Goal: Task Accomplishment & Management: Use online tool/utility

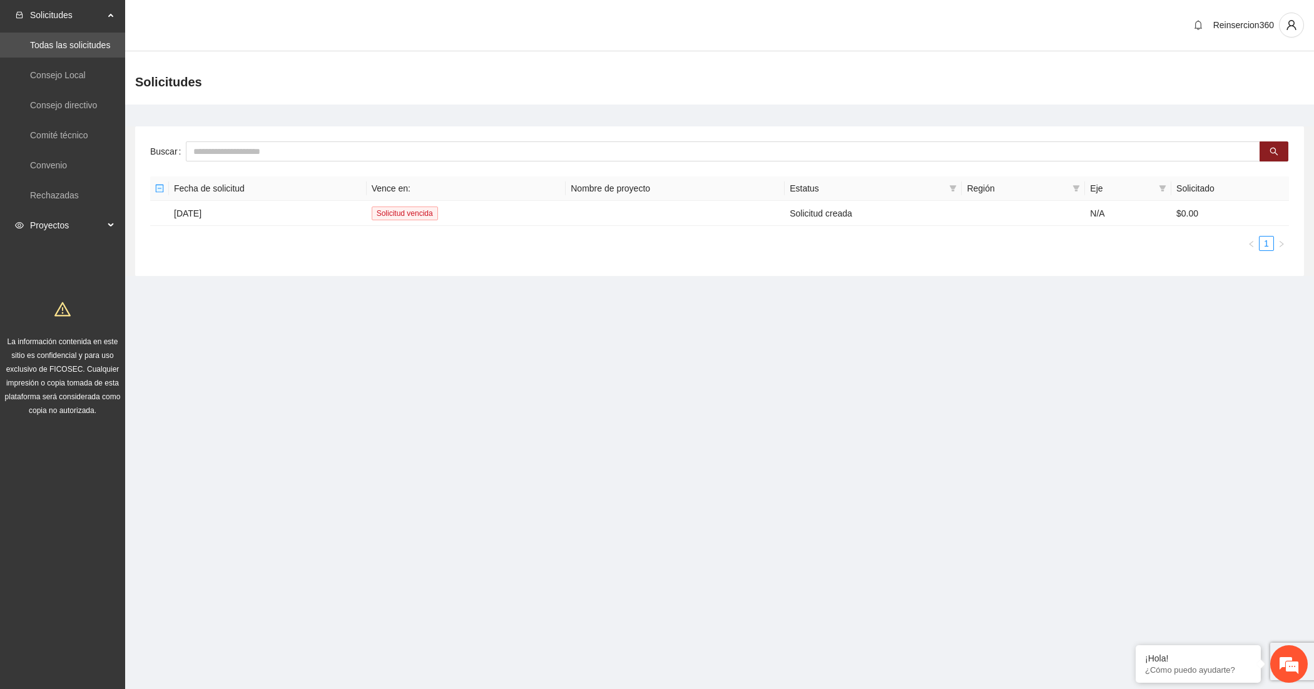
click at [57, 220] on span "Proyectos" at bounding box center [67, 225] width 74 height 25
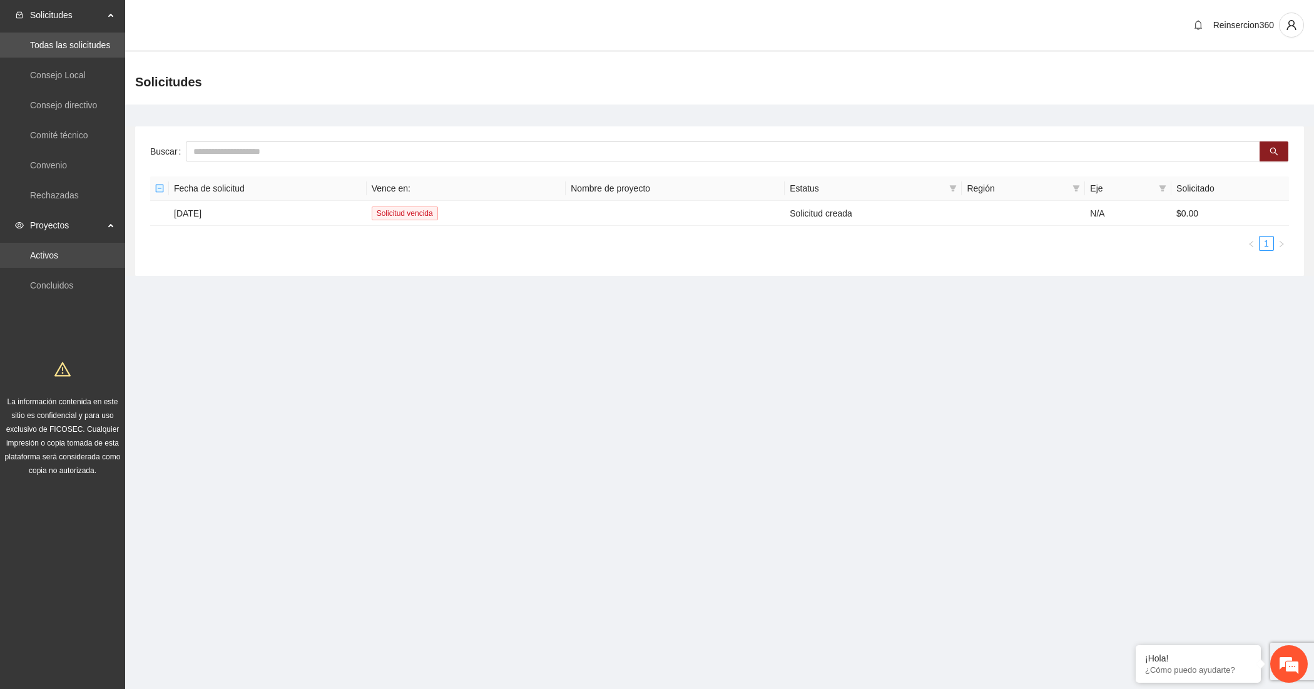
click at [56, 250] on link "Activos" at bounding box center [44, 255] width 28 height 10
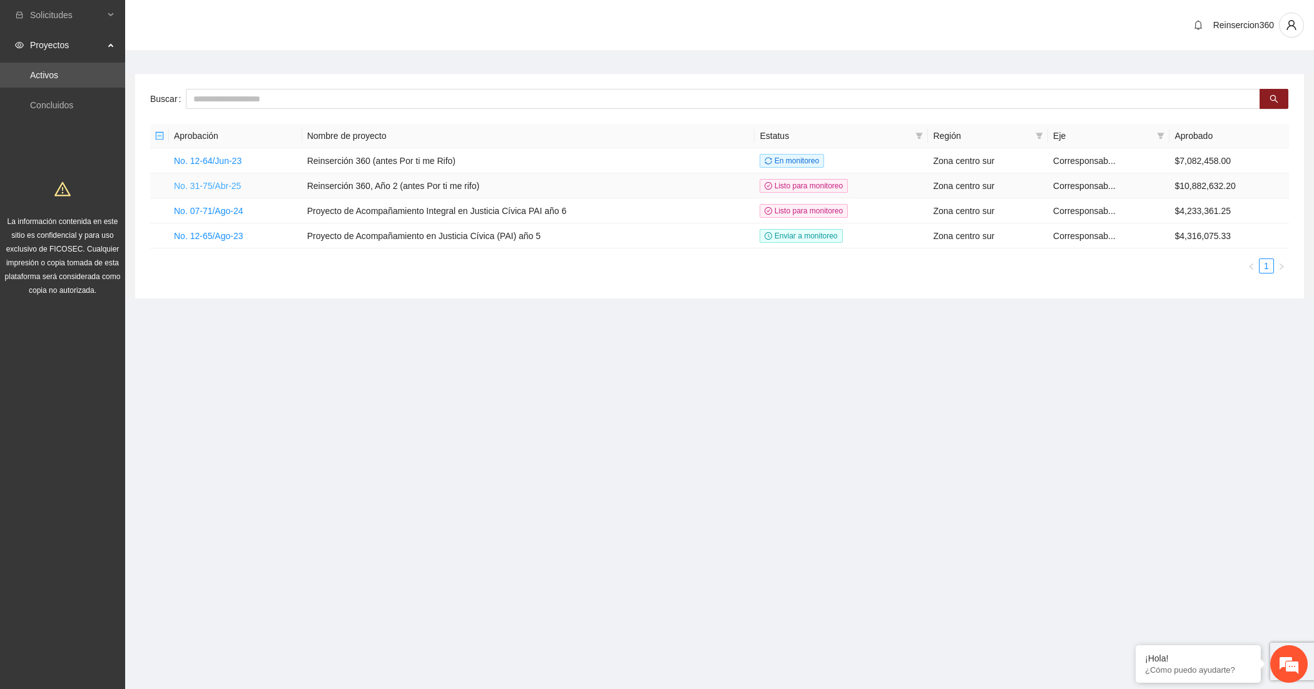
click at [215, 182] on link "No. 31-75/Abr-25" at bounding box center [207, 186] width 67 height 10
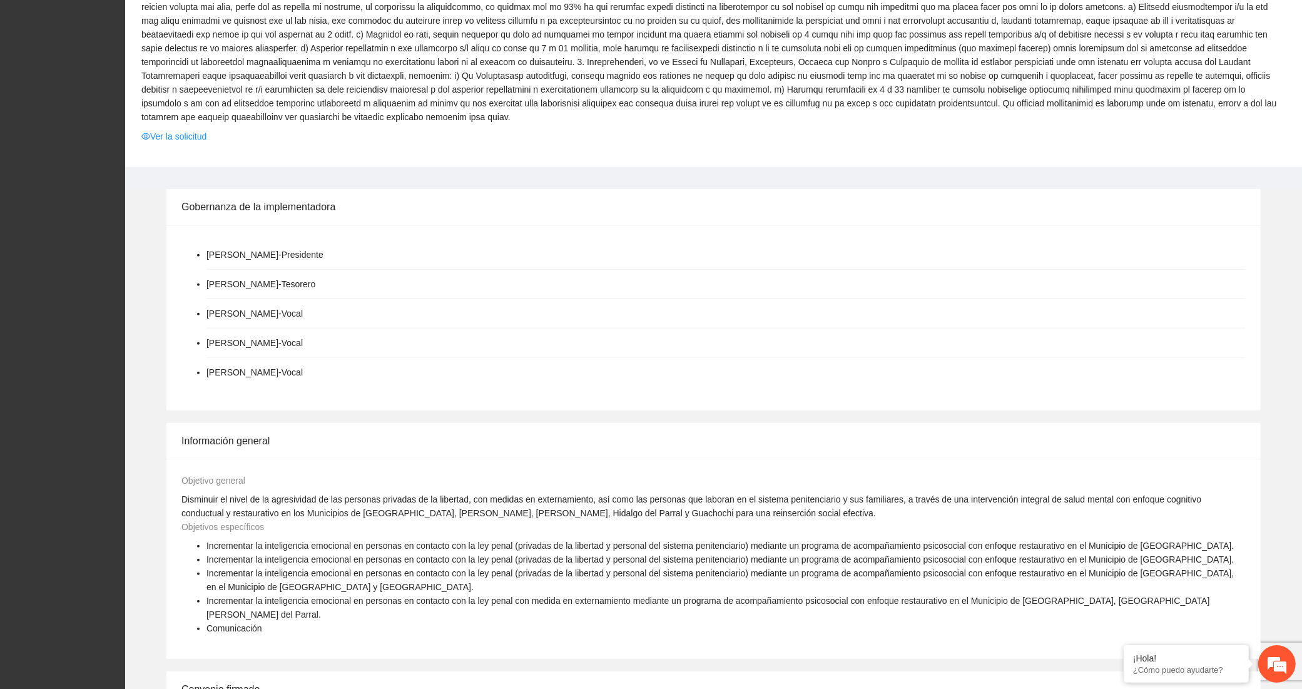
scroll to position [1508, 0]
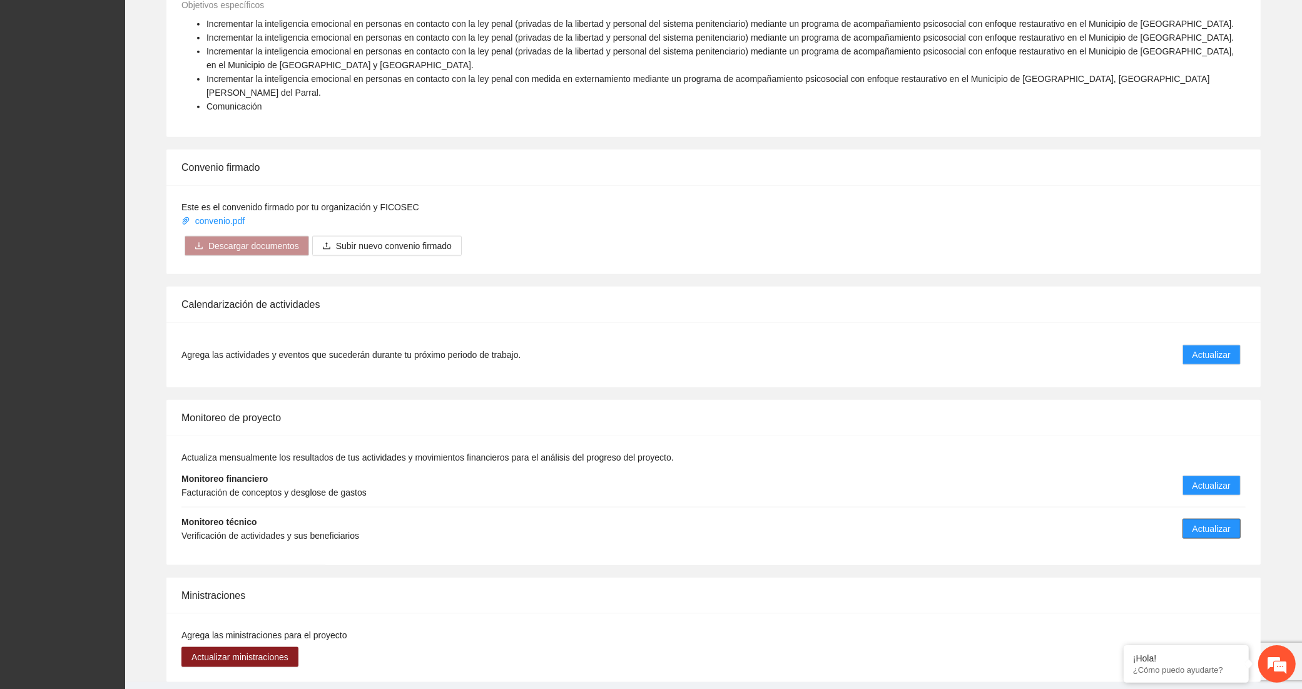
click at [1184, 519] on button "Actualizar" at bounding box center [1211, 529] width 58 height 20
click at [1215, 522] on span "Actualizar" at bounding box center [1211, 529] width 38 height 14
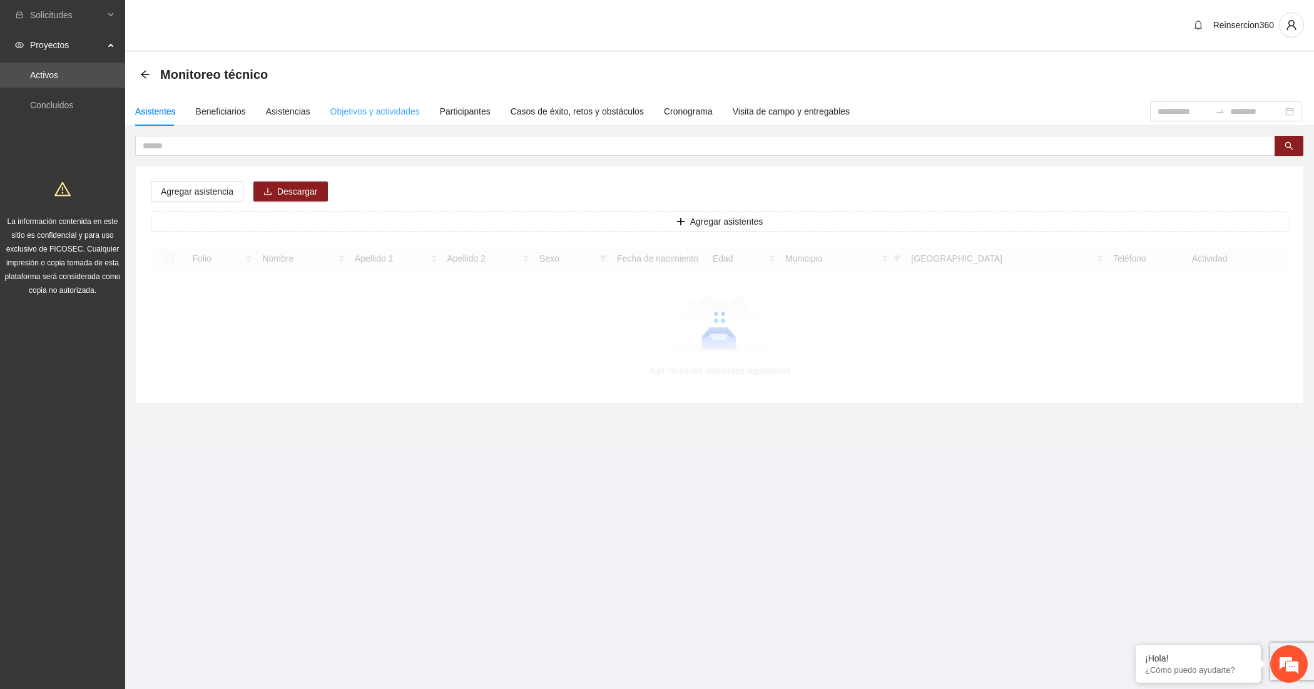
click at [352, 97] on div "Objetivos y actividades" at bounding box center [374, 111] width 89 height 29
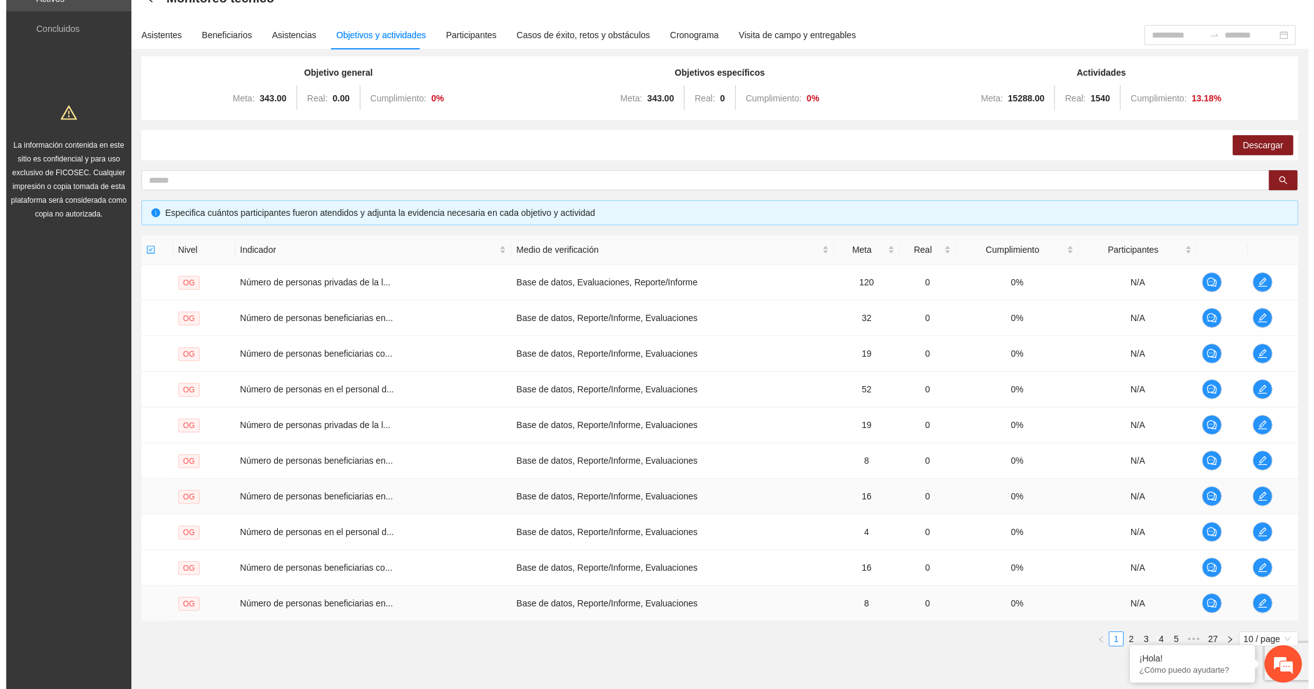
scroll to position [130, 0]
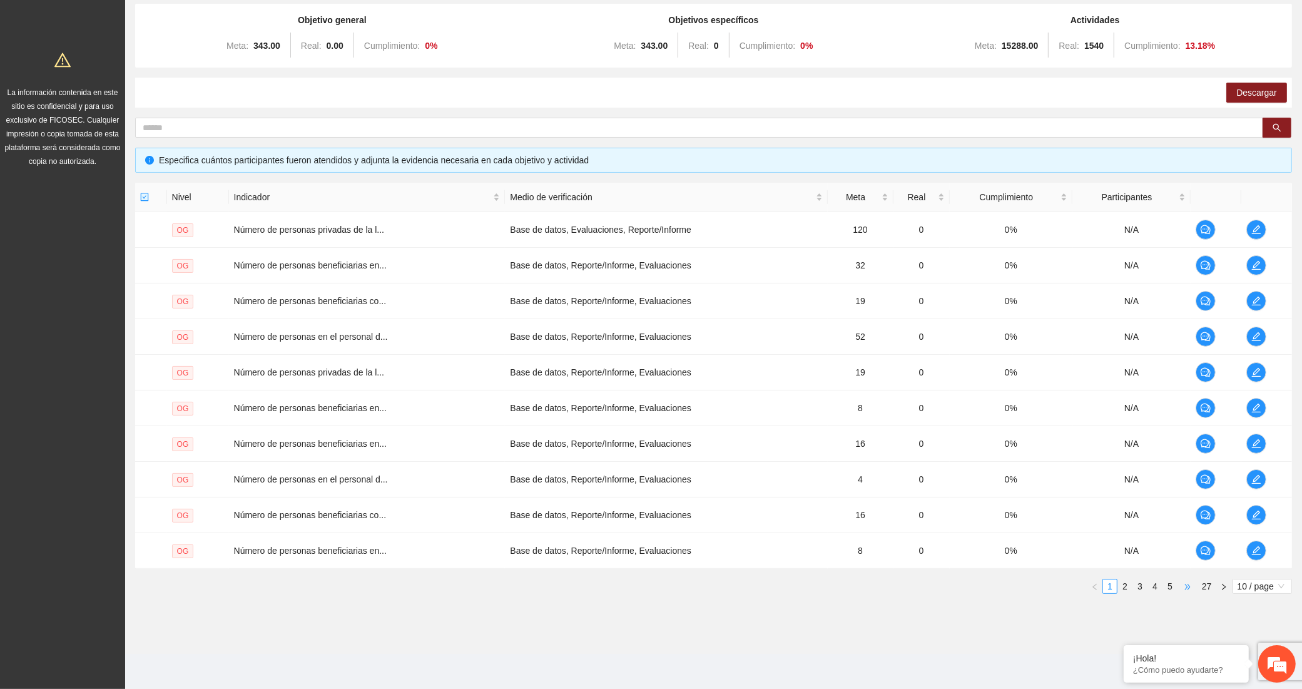
click at [1189, 582] on span "•••" at bounding box center [1187, 586] width 20 height 15
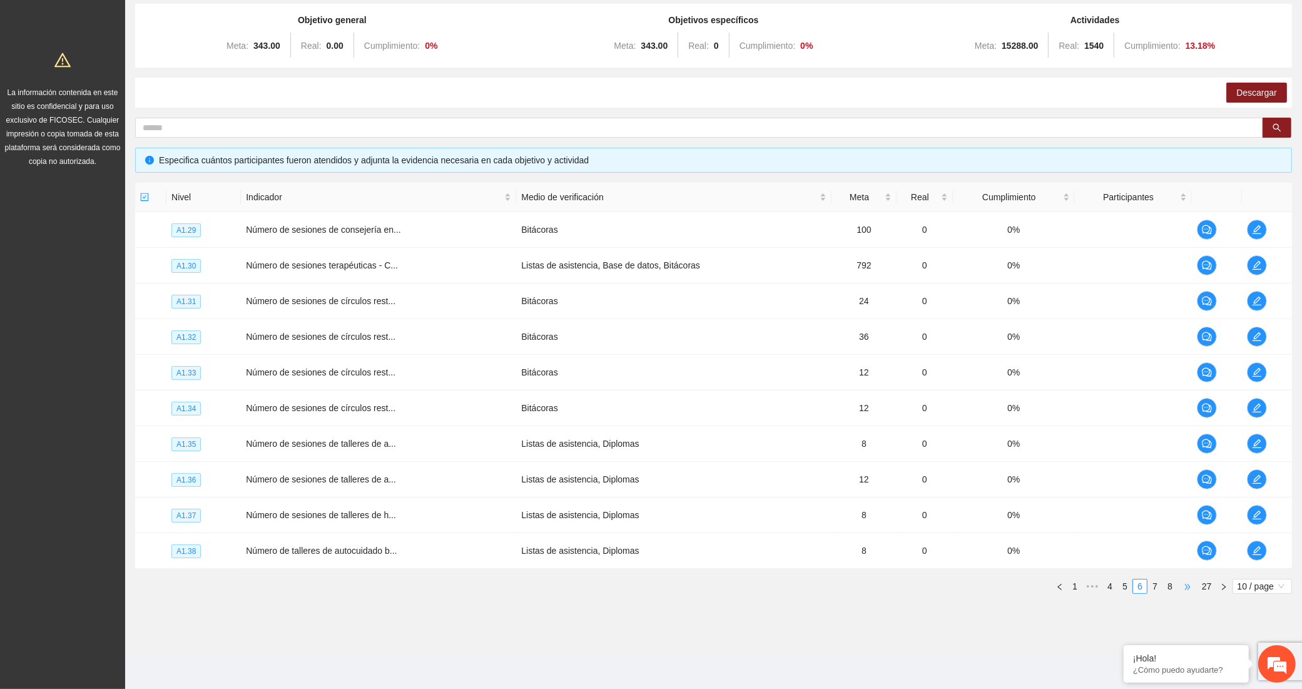
click at [1189, 582] on span "•••" at bounding box center [1187, 586] width 20 height 15
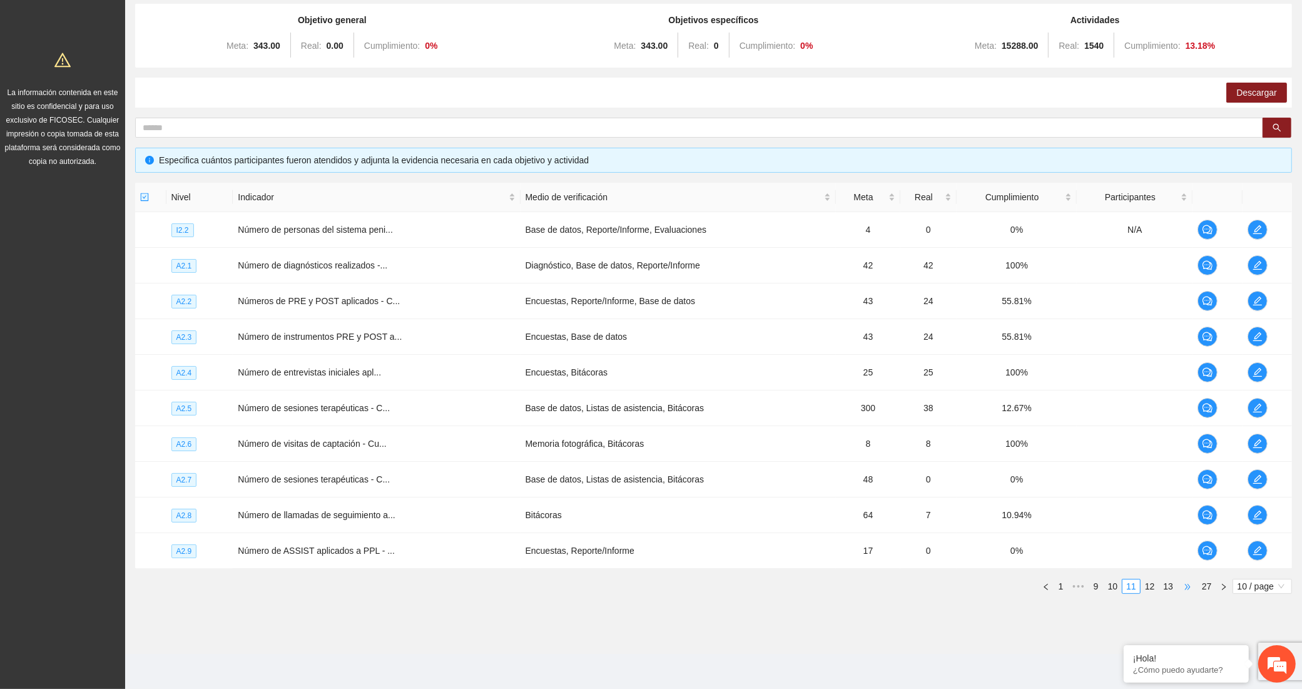
click at [1189, 582] on span "•••" at bounding box center [1187, 586] width 20 height 15
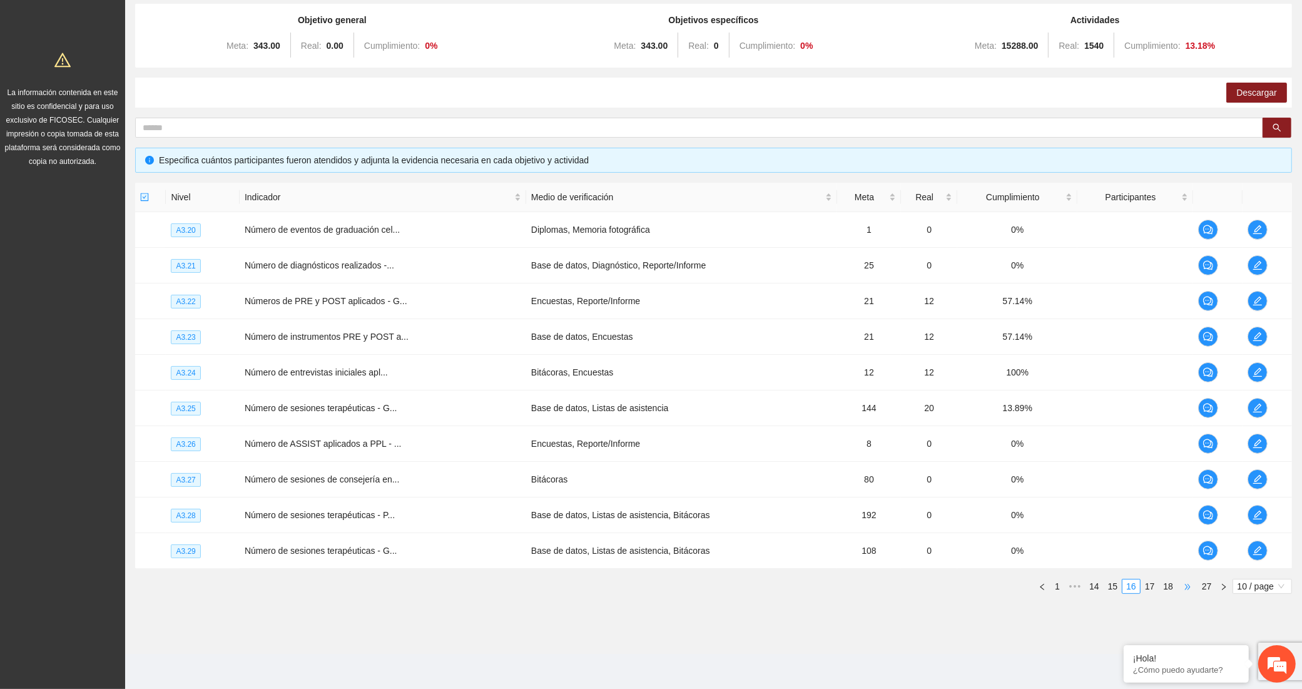
click at [1189, 582] on span "•••" at bounding box center [1187, 586] width 20 height 15
click at [1111, 583] on link "20" at bounding box center [1113, 586] width 18 height 14
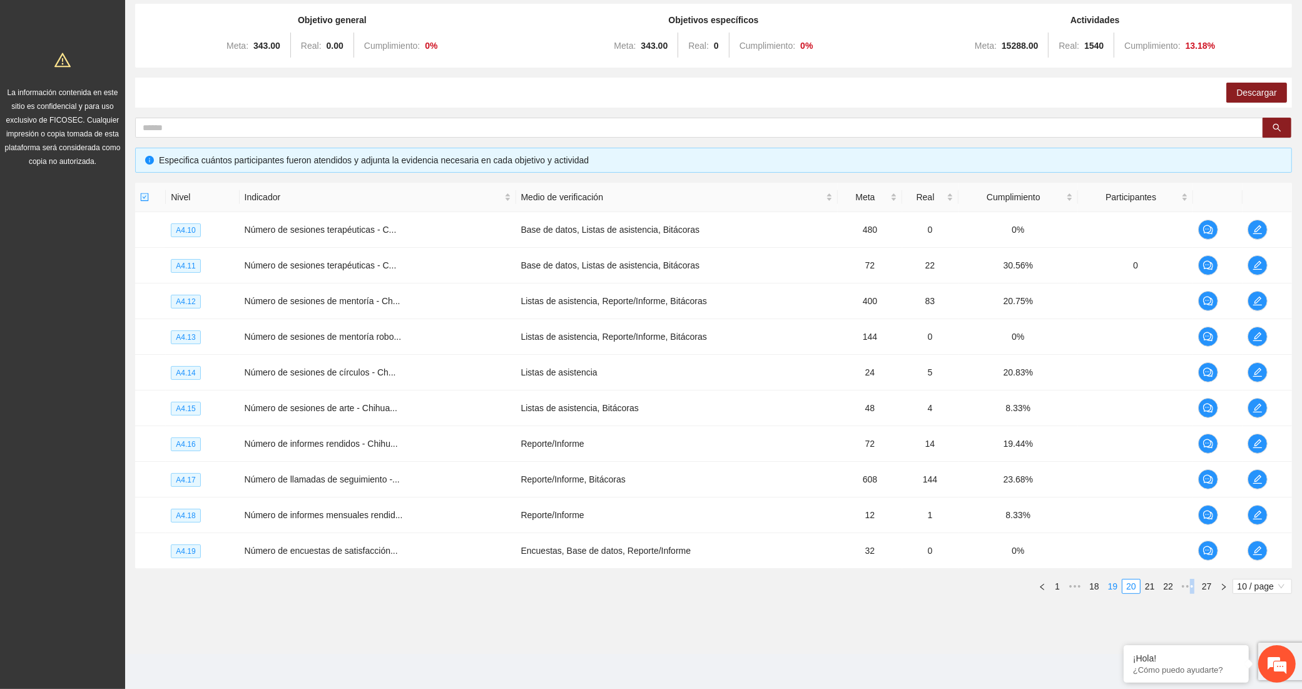
click at [1115, 583] on link "19" at bounding box center [1113, 586] width 18 height 14
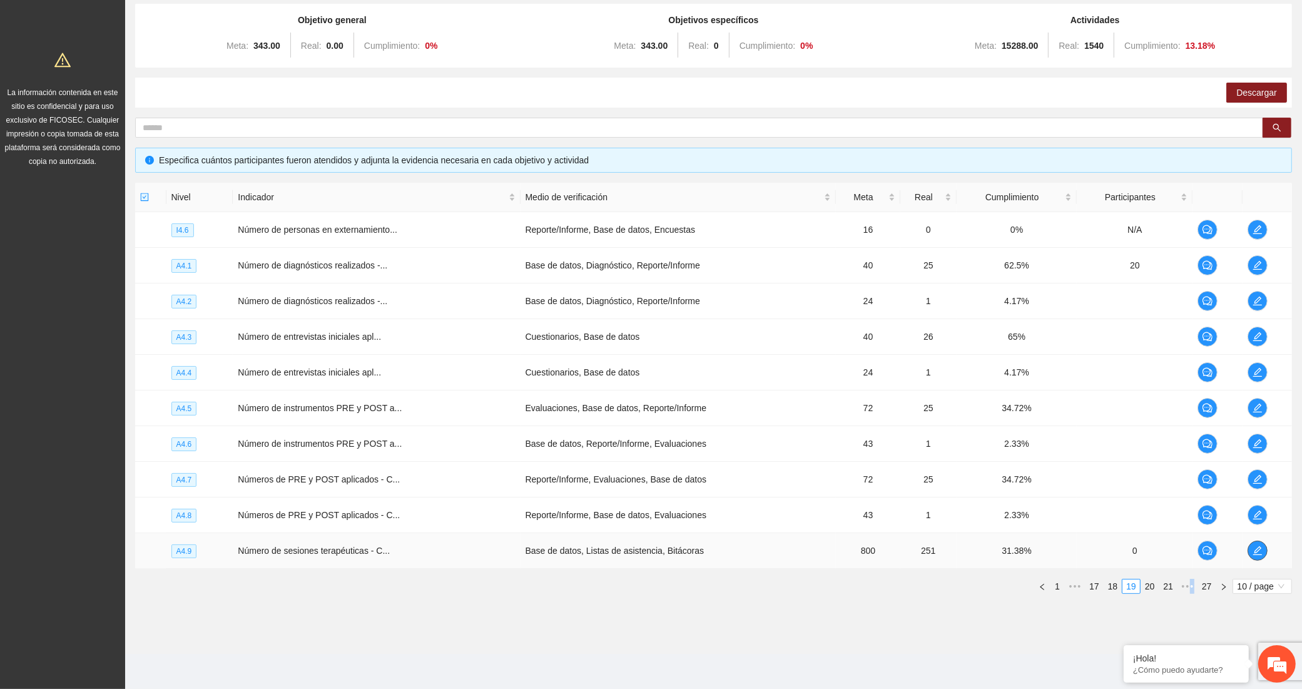
click at [1258, 557] on button "button" at bounding box center [1257, 550] width 20 height 20
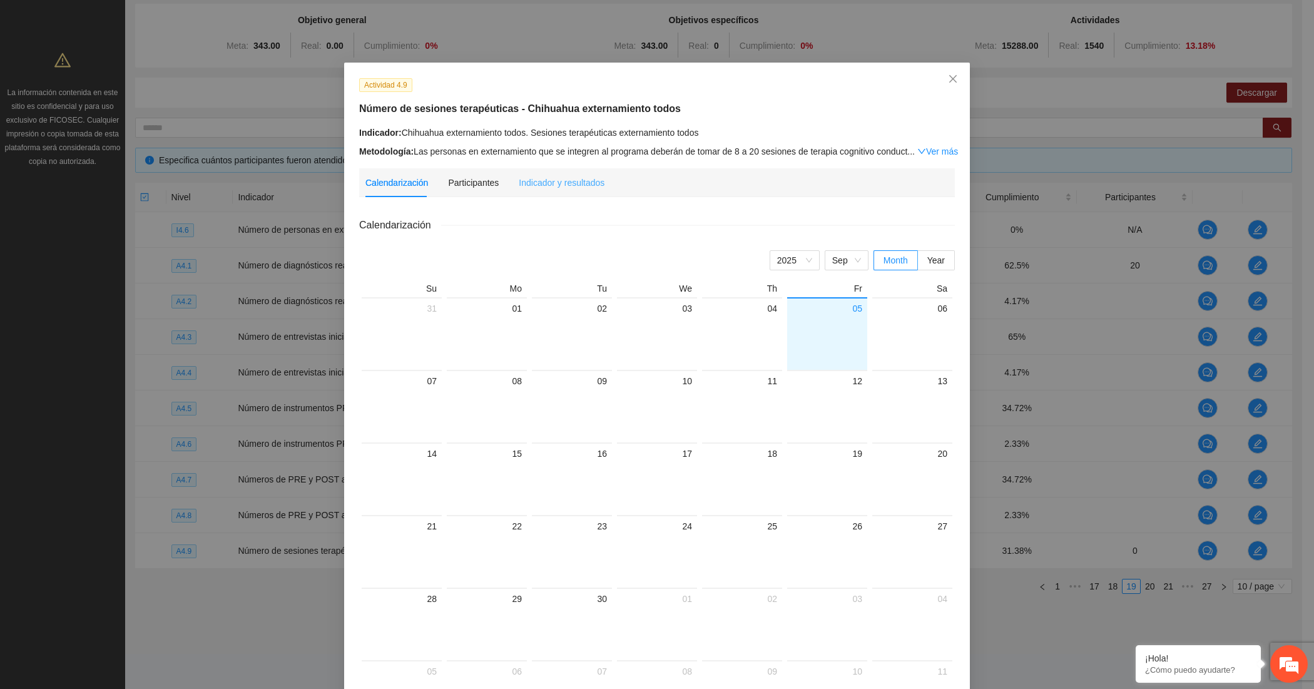
click at [579, 189] on div "Indicador y resultados" at bounding box center [562, 182] width 86 height 29
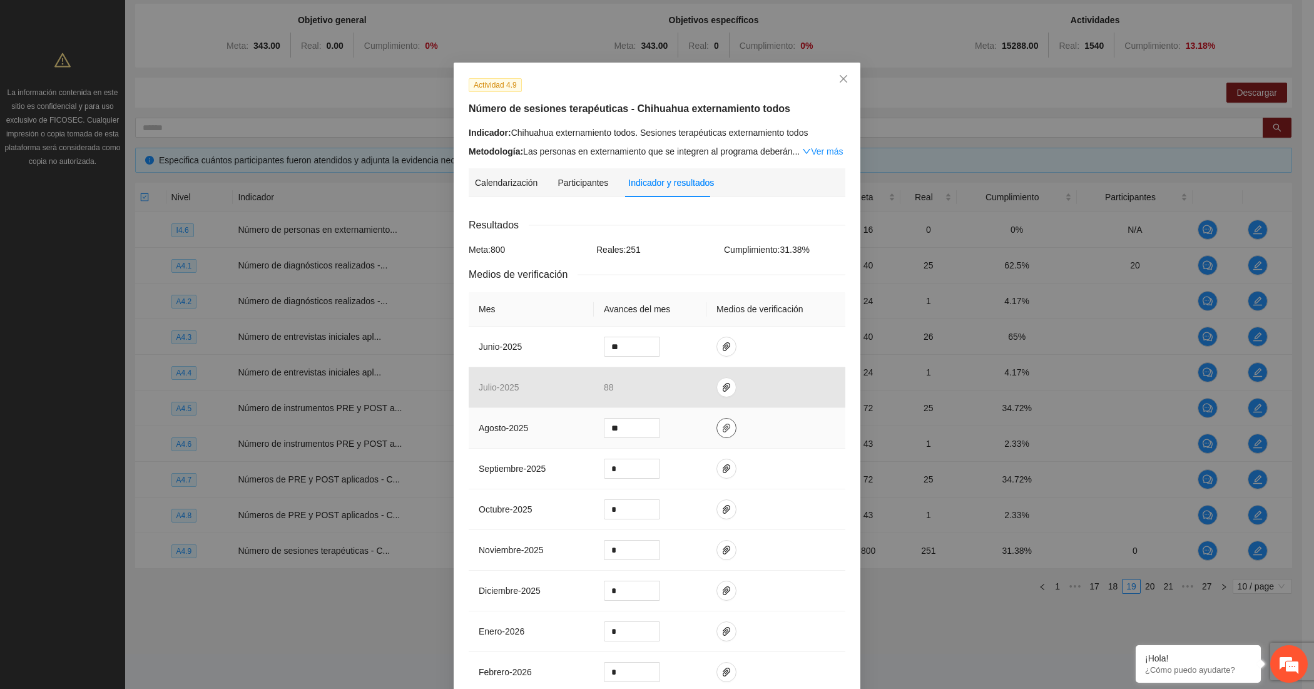
click at [721, 423] on icon "paper-clip" at bounding box center [726, 428] width 10 height 10
click at [802, 387] on button "button" at bounding box center [803, 394] width 15 height 14
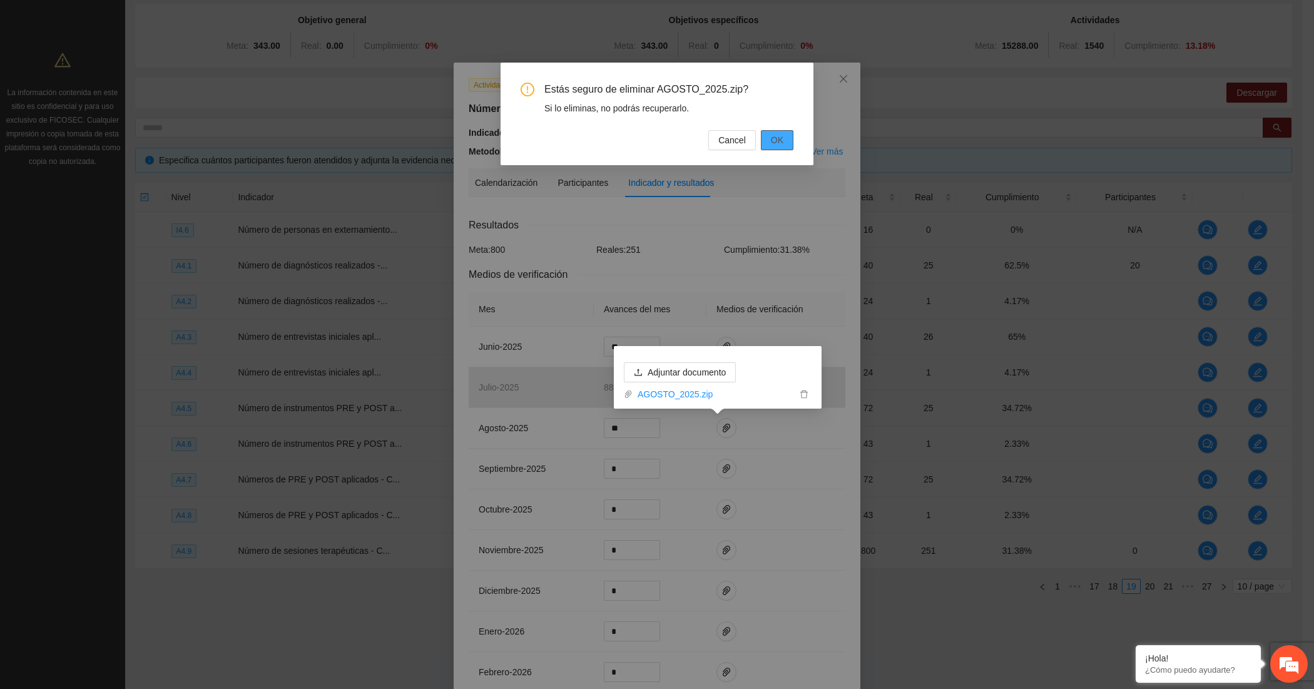
click at [774, 143] on span "OK" at bounding box center [777, 140] width 13 height 14
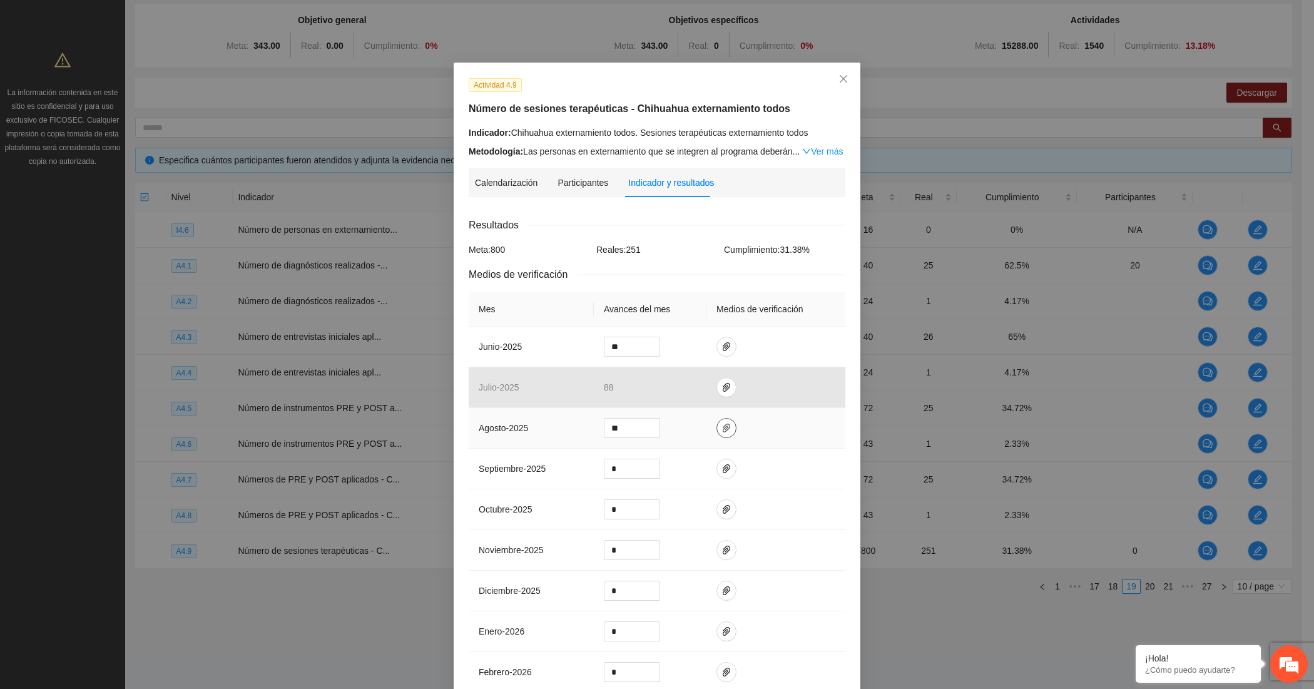
click at [721, 423] on icon "paper-clip" at bounding box center [726, 428] width 10 height 10
click at [709, 387] on span "Adjuntar documento" at bounding box center [686, 391] width 78 height 14
click at [604, 433] on input "**" at bounding box center [631, 427] width 55 height 19
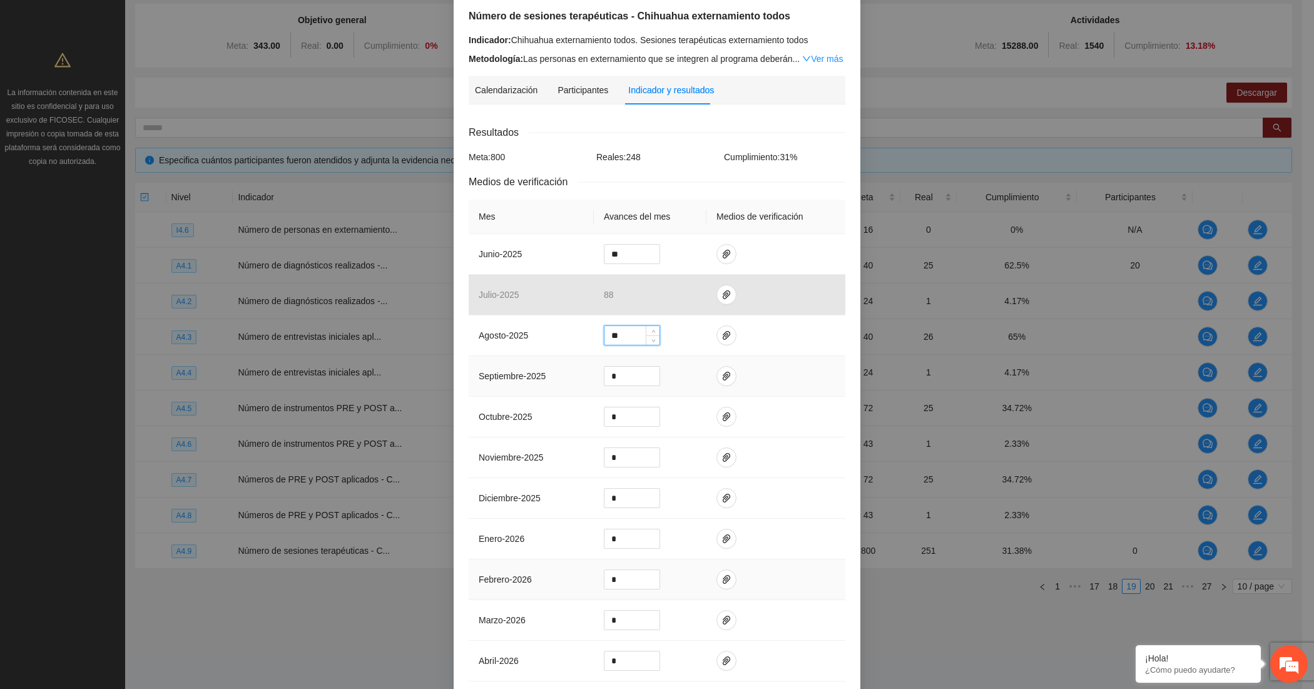
scroll to position [211, 0]
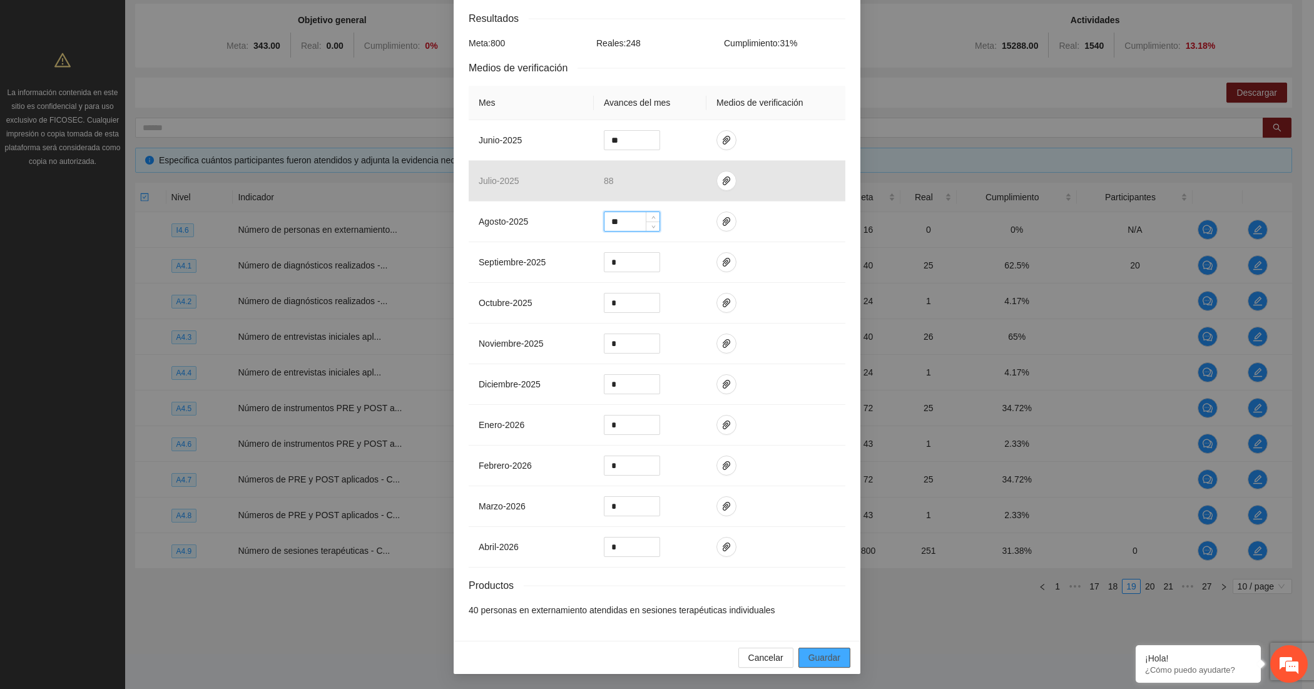
type input "**"
click at [808, 651] on span "Guardar" at bounding box center [824, 658] width 32 height 14
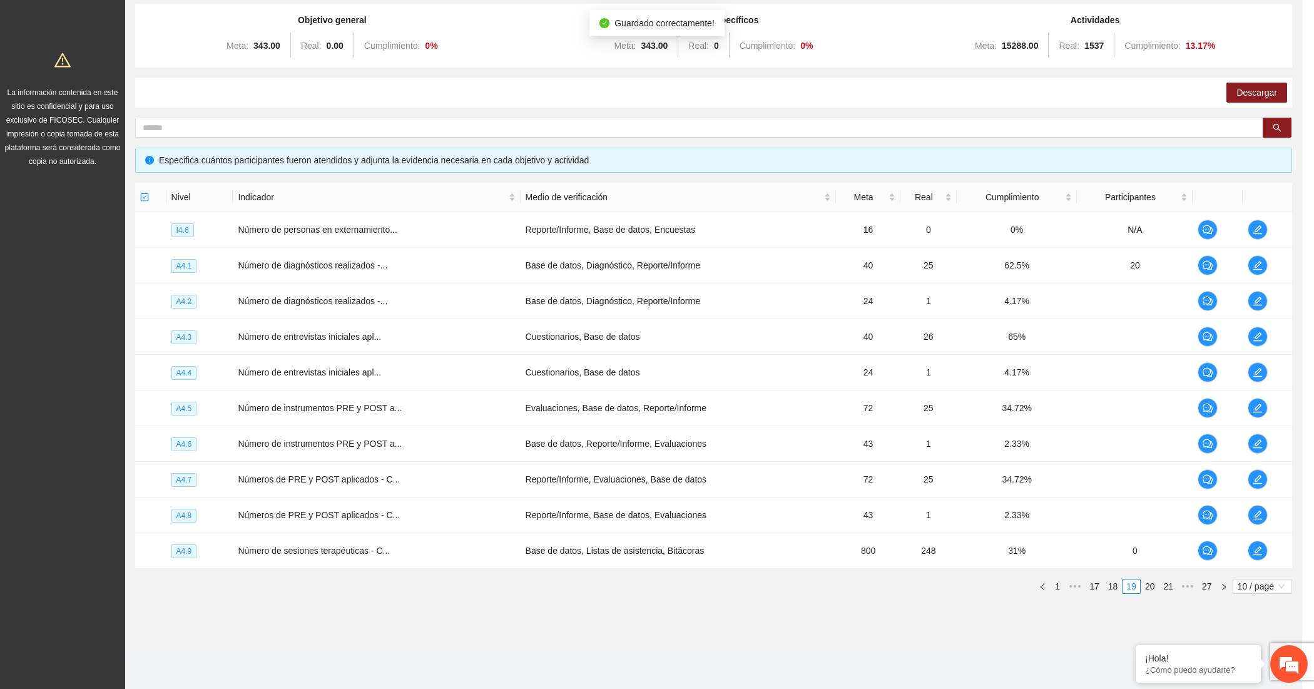
scroll to position [148, 0]
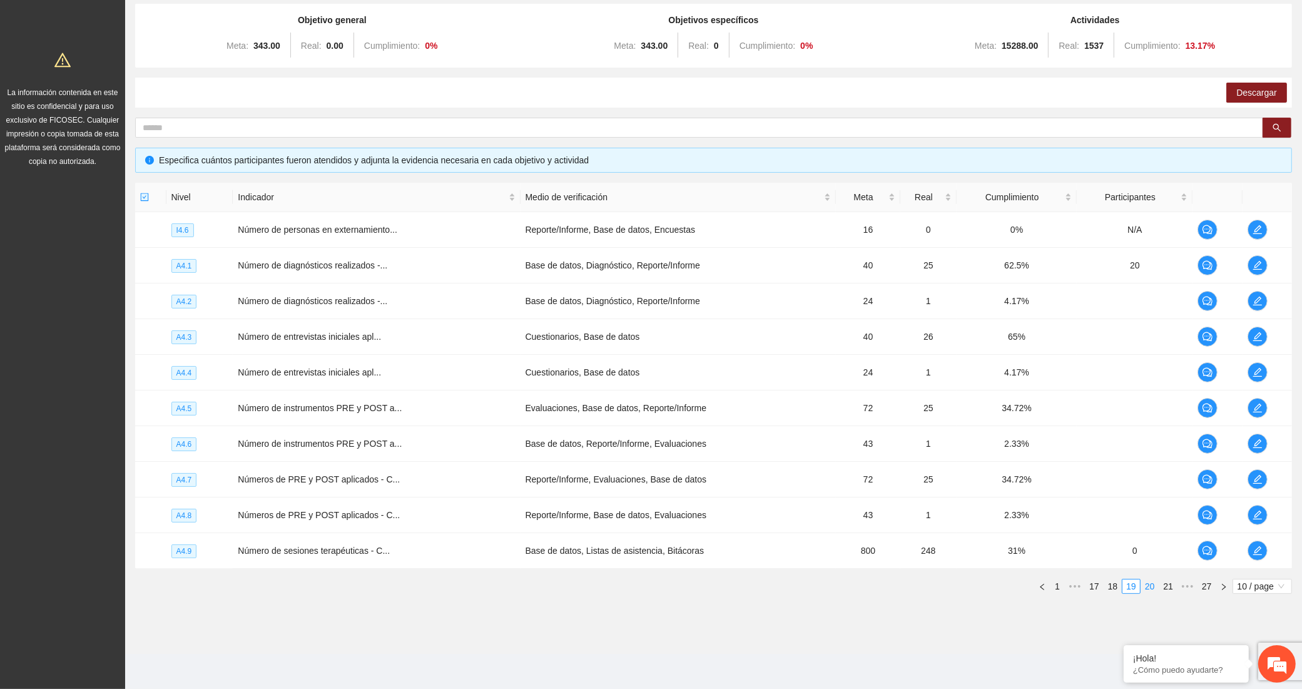
click at [1148, 590] on link "20" at bounding box center [1150, 586] width 18 height 14
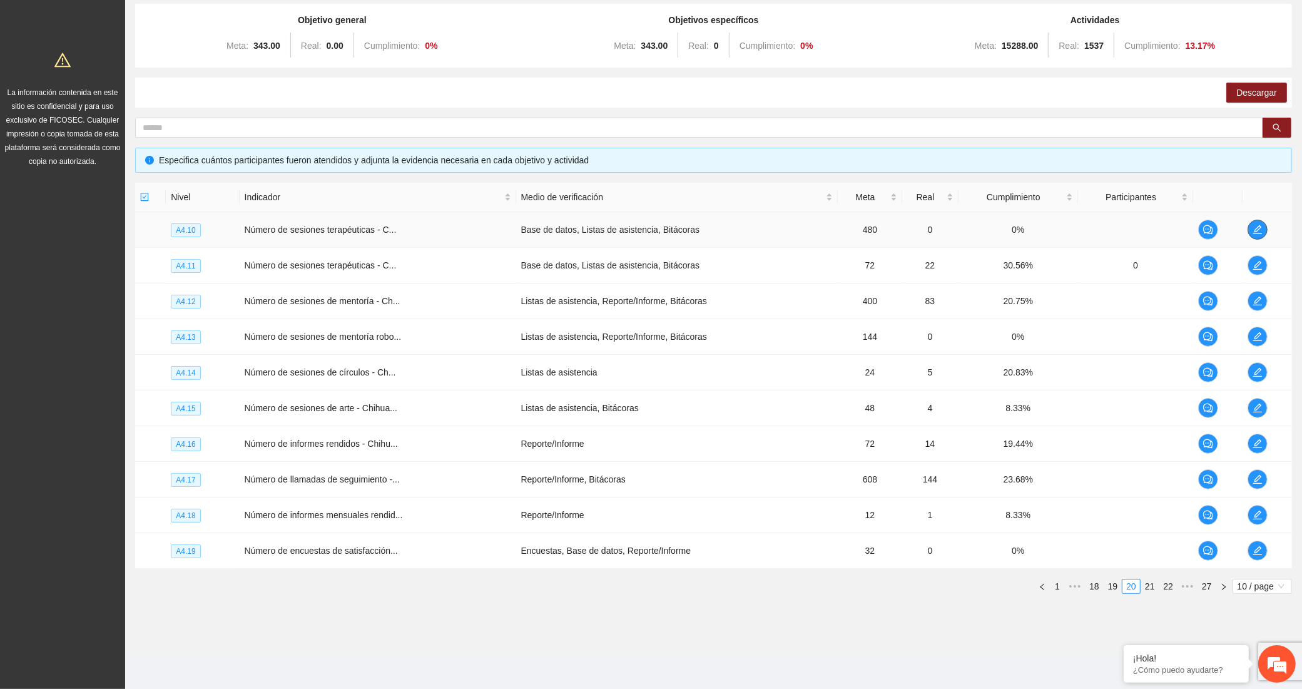
click at [1249, 225] on span "edit" at bounding box center [1257, 230] width 19 height 10
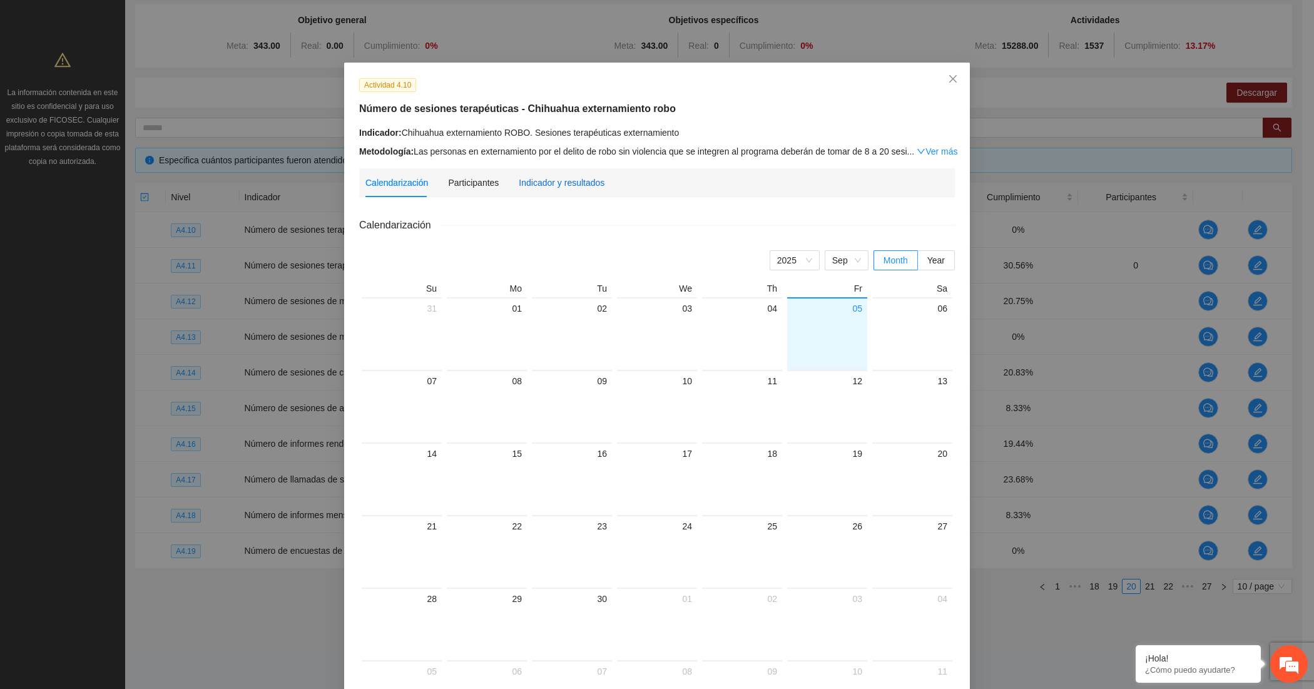
click at [540, 176] on div "Indicador y resultados" at bounding box center [562, 183] width 86 height 14
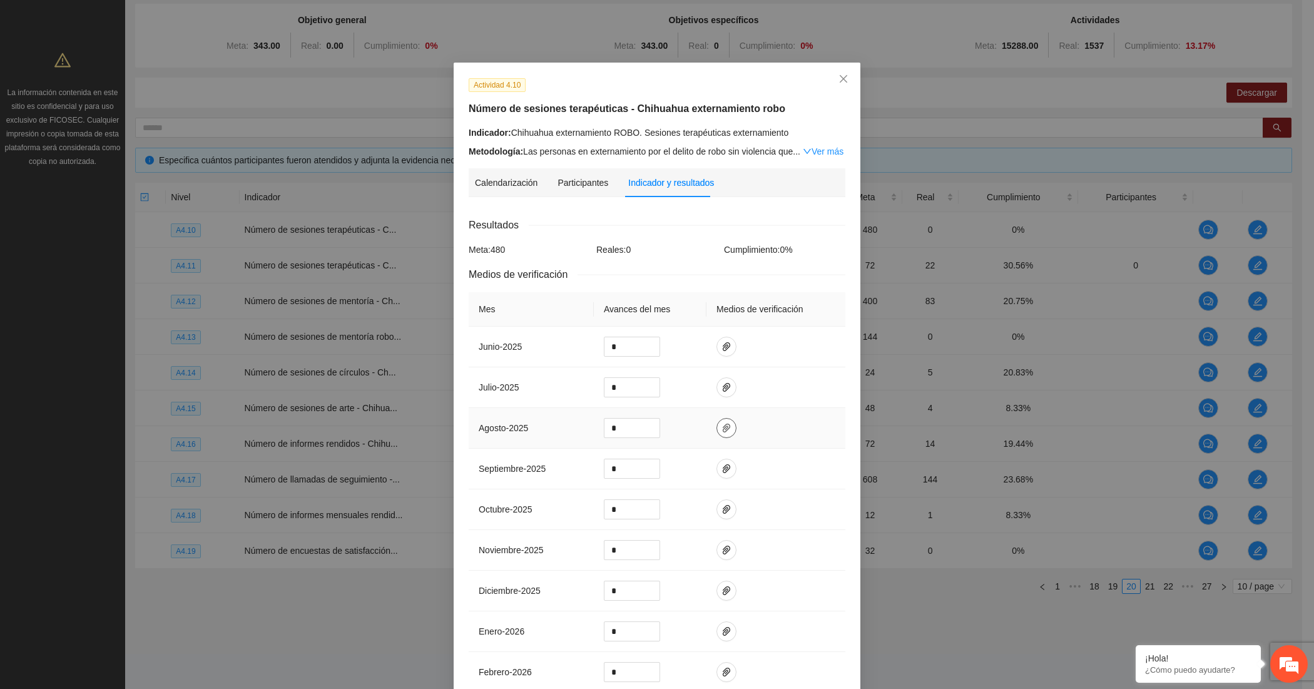
click at [721, 427] on icon "paper-clip" at bounding box center [726, 428] width 10 height 10
click at [639, 393] on icon "upload" at bounding box center [638, 391] width 9 height 9
click at [612, 426] on input "*" at bounding box center [631, 427] width 55 height 19
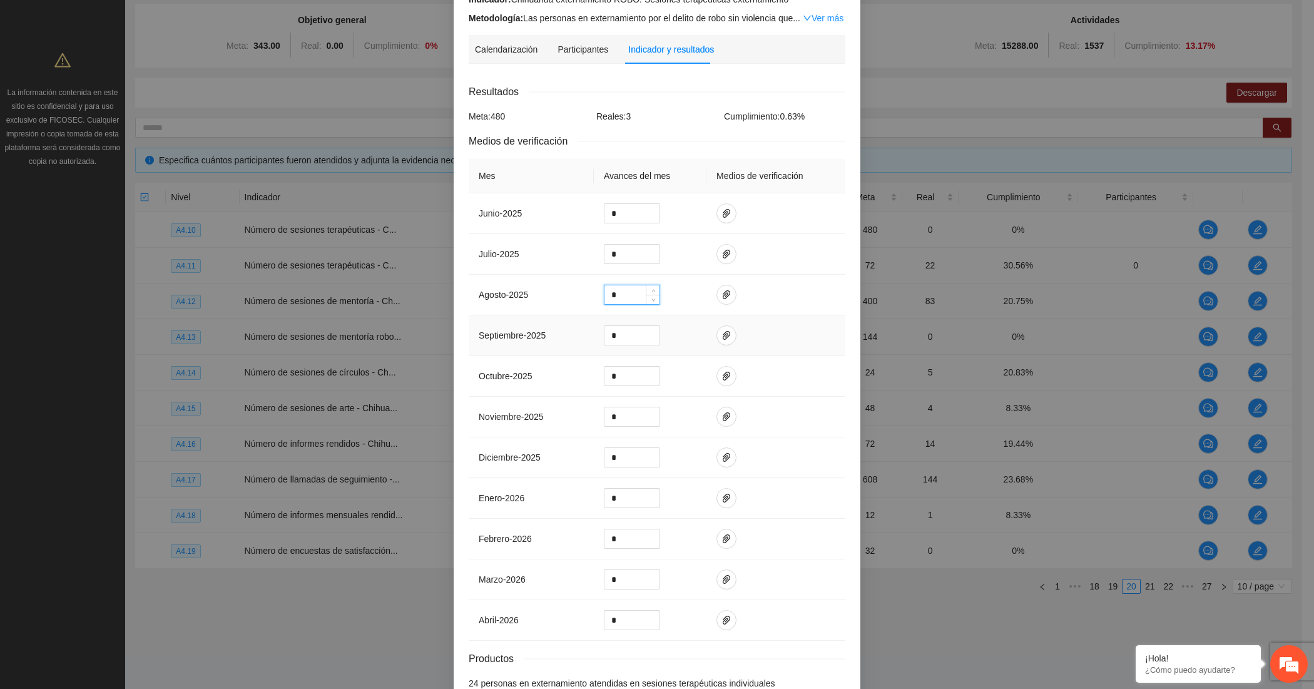
scroll to position [211, 0]
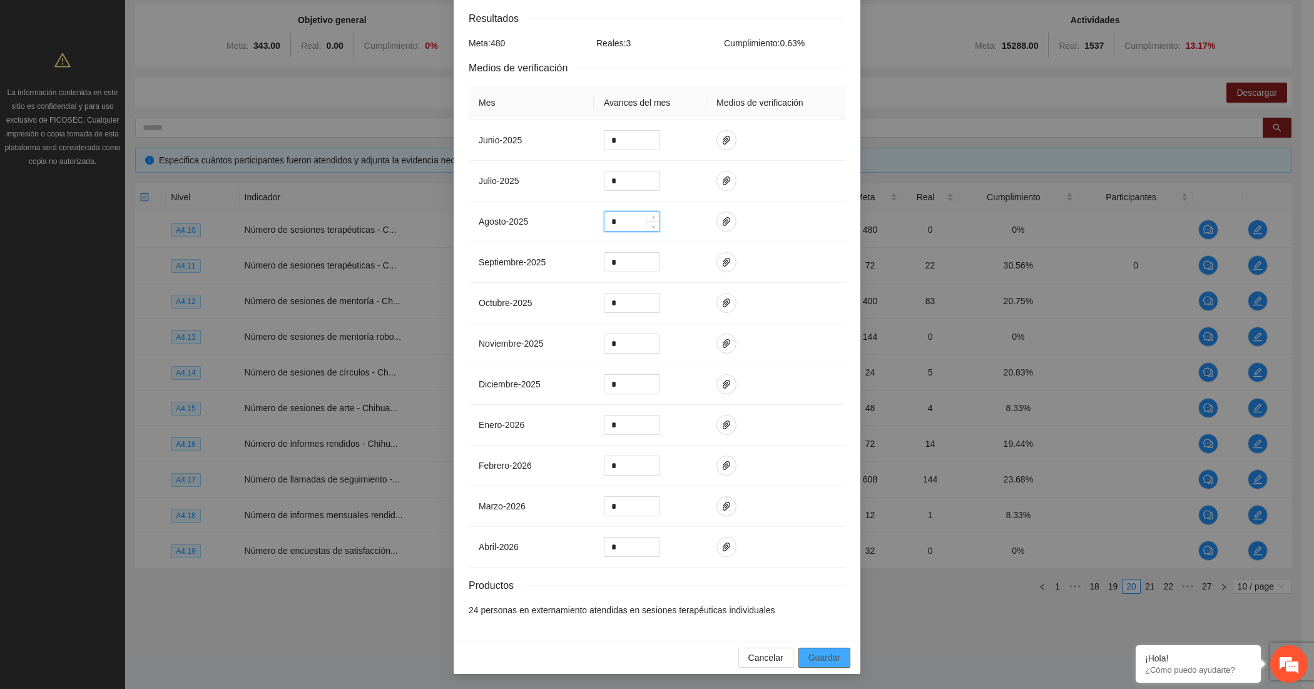
type input "*"
click at [808, 661] on span "Guardar" at bounding box center [824, 658] width 32 height 14
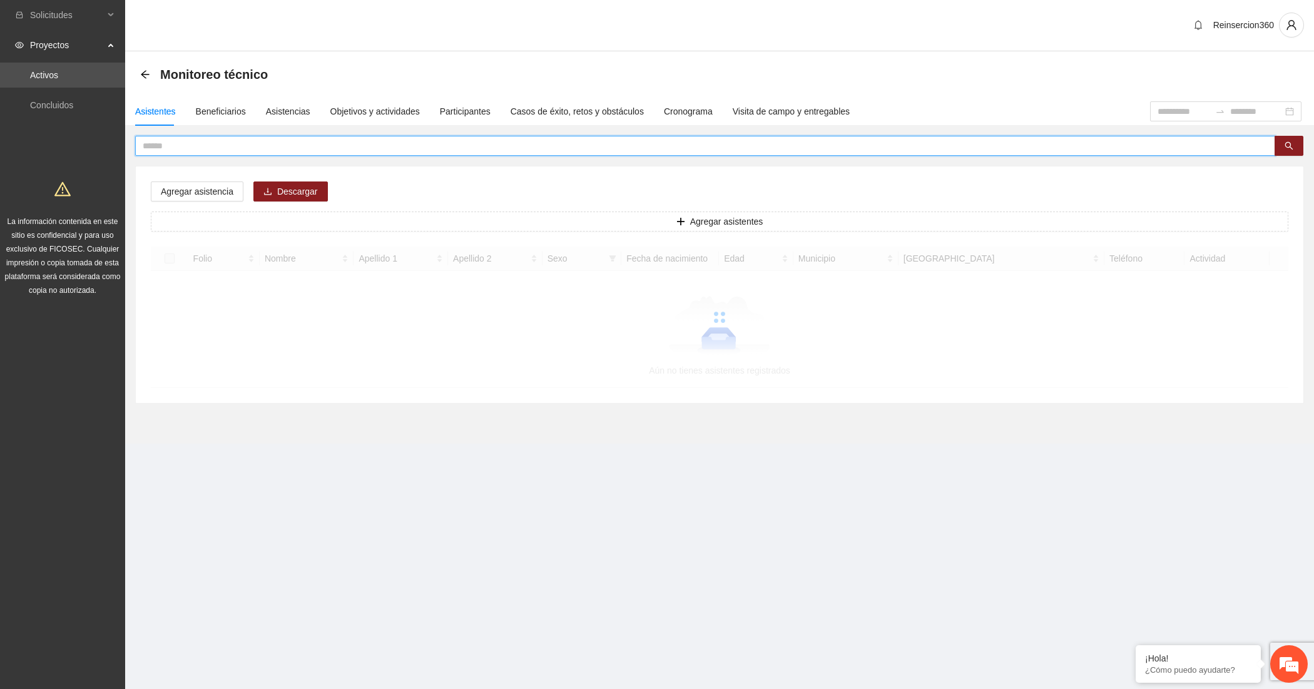
click at [253, 139] on input "text" at bounding box center [700, 146] width 1115 height 14
type input "******"
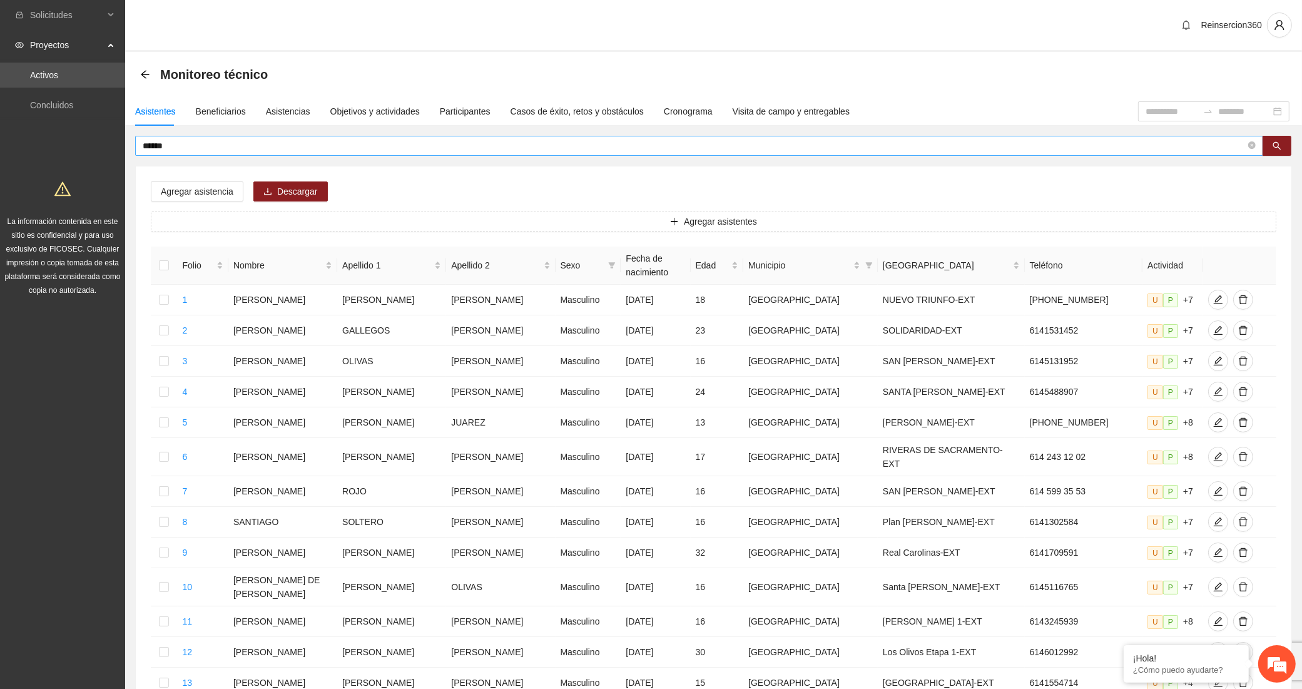
click at [204, 148] on input "******" at bounding box center [694, 146] width 1103 height 14
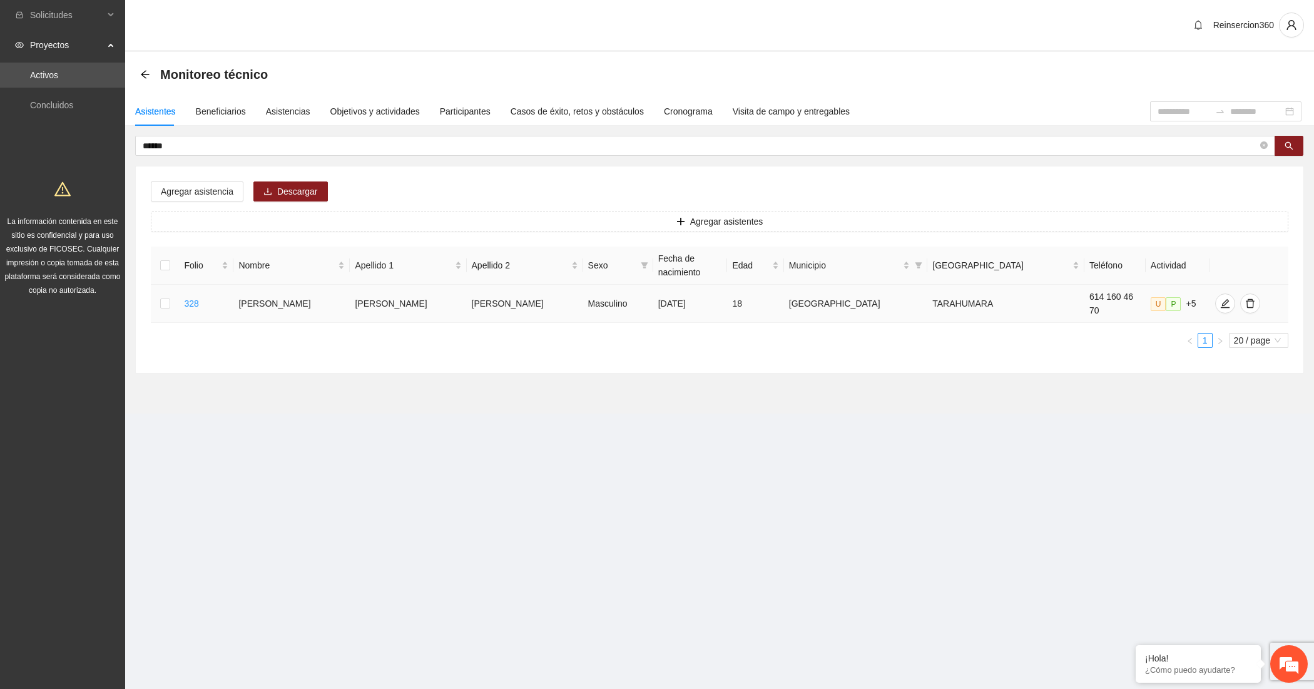
click at [163, 285] on td at bounding box center [165, 304] width 28 height 38
click at [168, 297] on label at bounding box center [165, 304] width 10 height 14
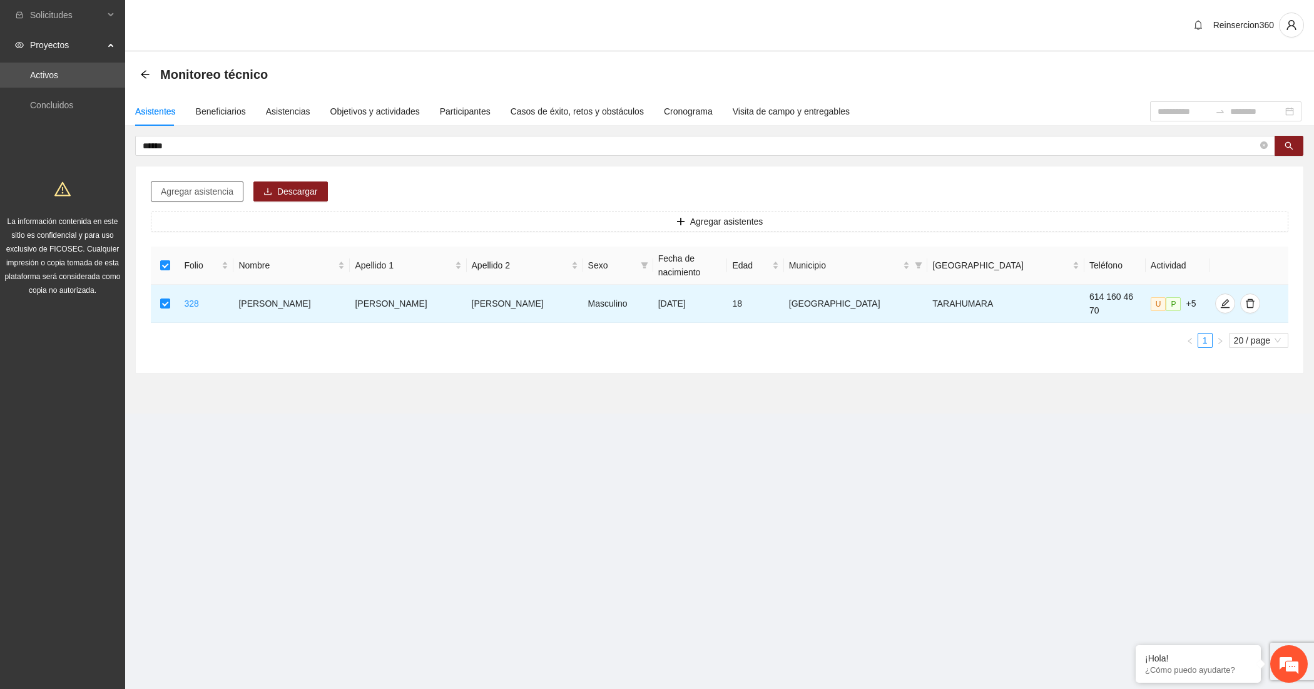
click at [195, 190] on span "Agregar asistencia" at bounding box center [197, 192] width 73 height 14
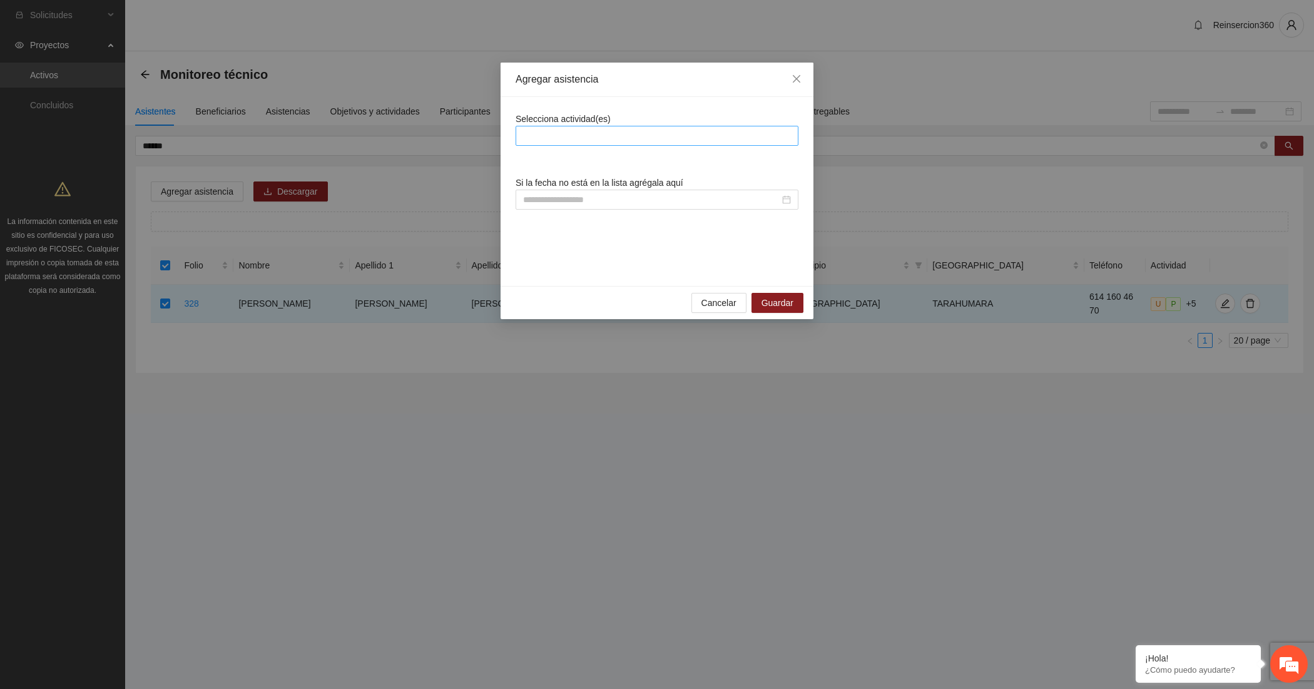
click at [660, 145] on div at bounding box center [656, 136] width 283 height 20
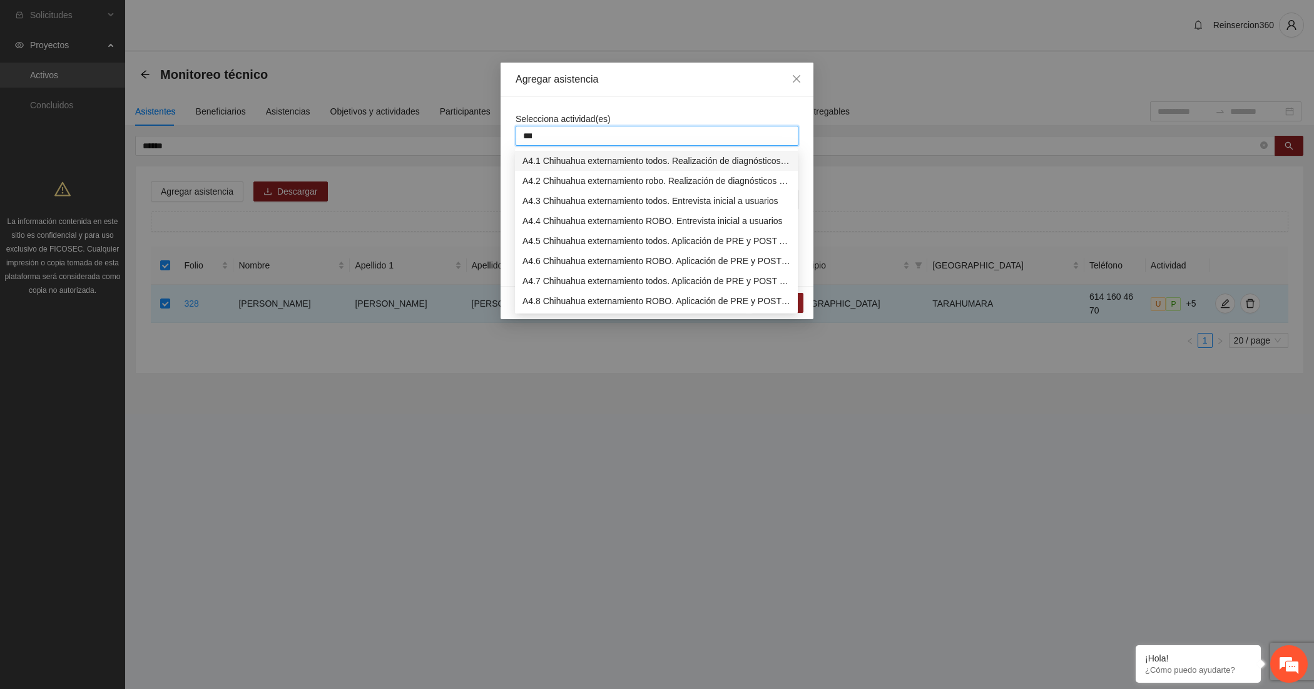
type input "****"
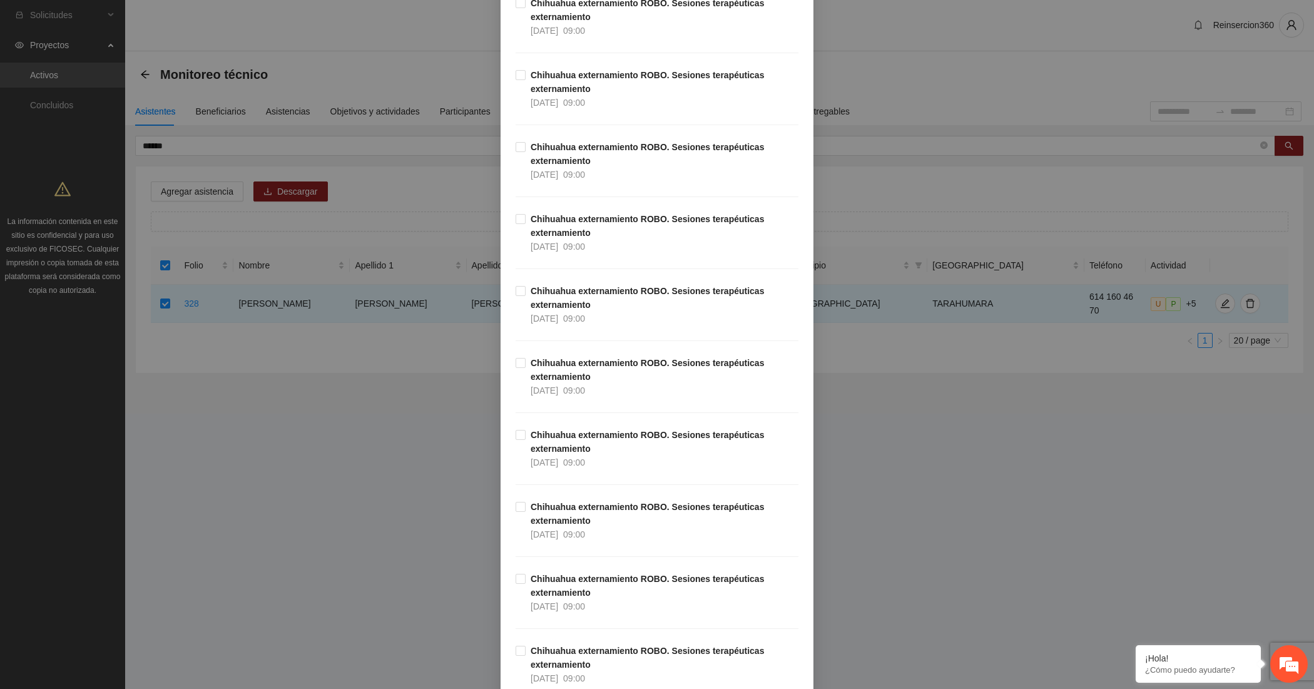
scroll to position [938, 0]
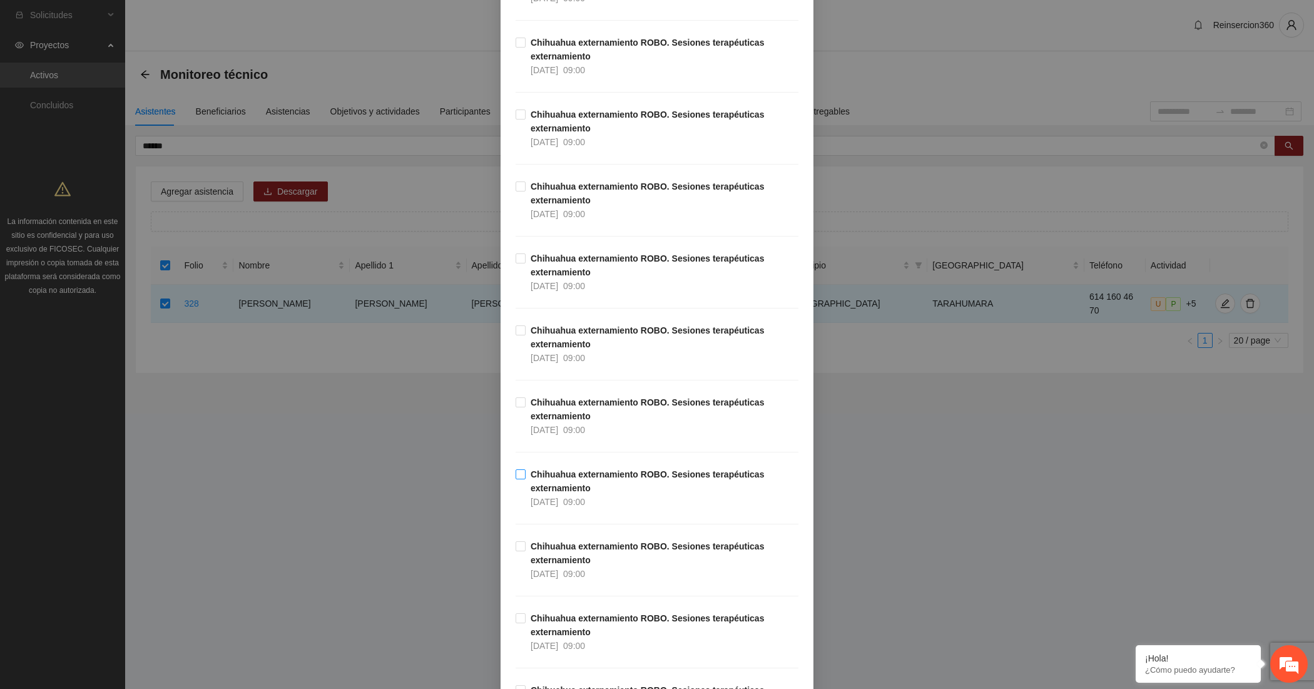
click at [541, 497] on div "[DATE]" at bounding box center [544, 502] width 28 height 14
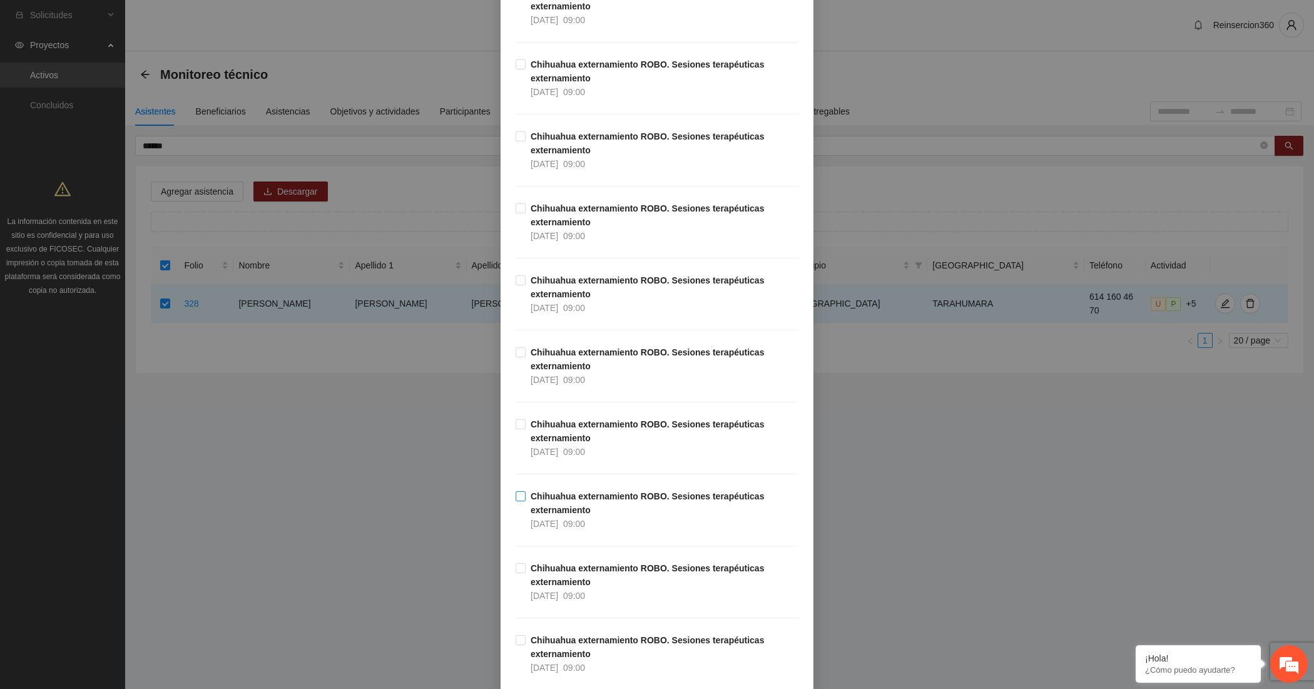
click at [574, 514] on strong "Chihuahua externamiento ROBO. Sesiones terapéuticas externamiento" at bounding box center [646, 503] width 233 height 24
click at [561, 587] on strong "Chihuahua externamiento ROBO. Sesiones terapéuticas externamiento" at bounding box center [646, 575] width 233 height 24
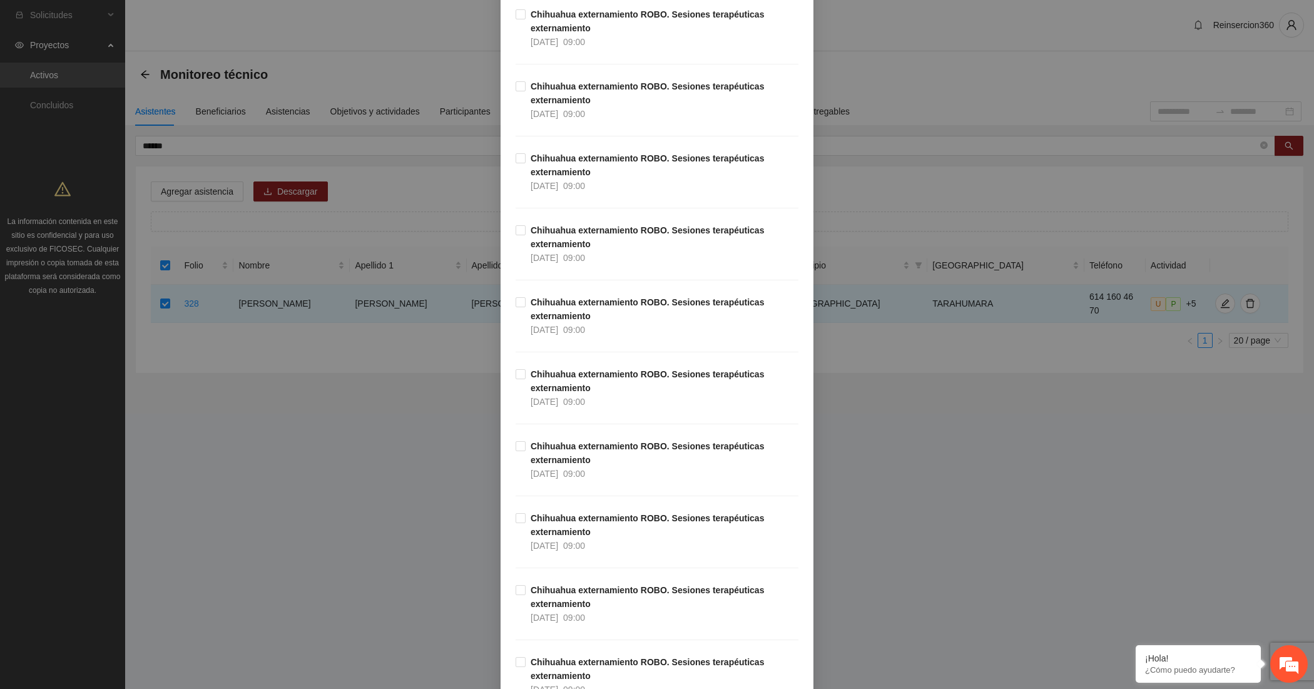
scroll to position [2293, 0]
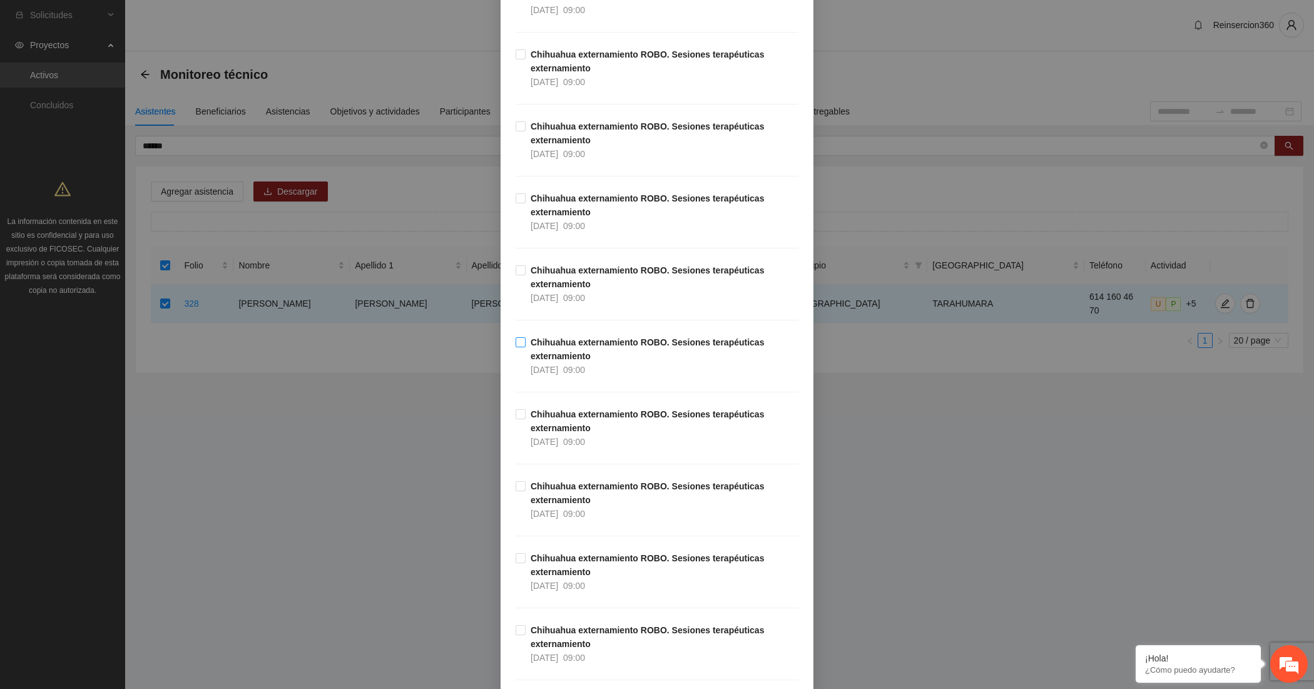
click at [579, 354] on strong "Chihuahua externamiento ROBO. Sesiones terapéuticas externamiento" at bounding box center [646, 349] width 233 height 24
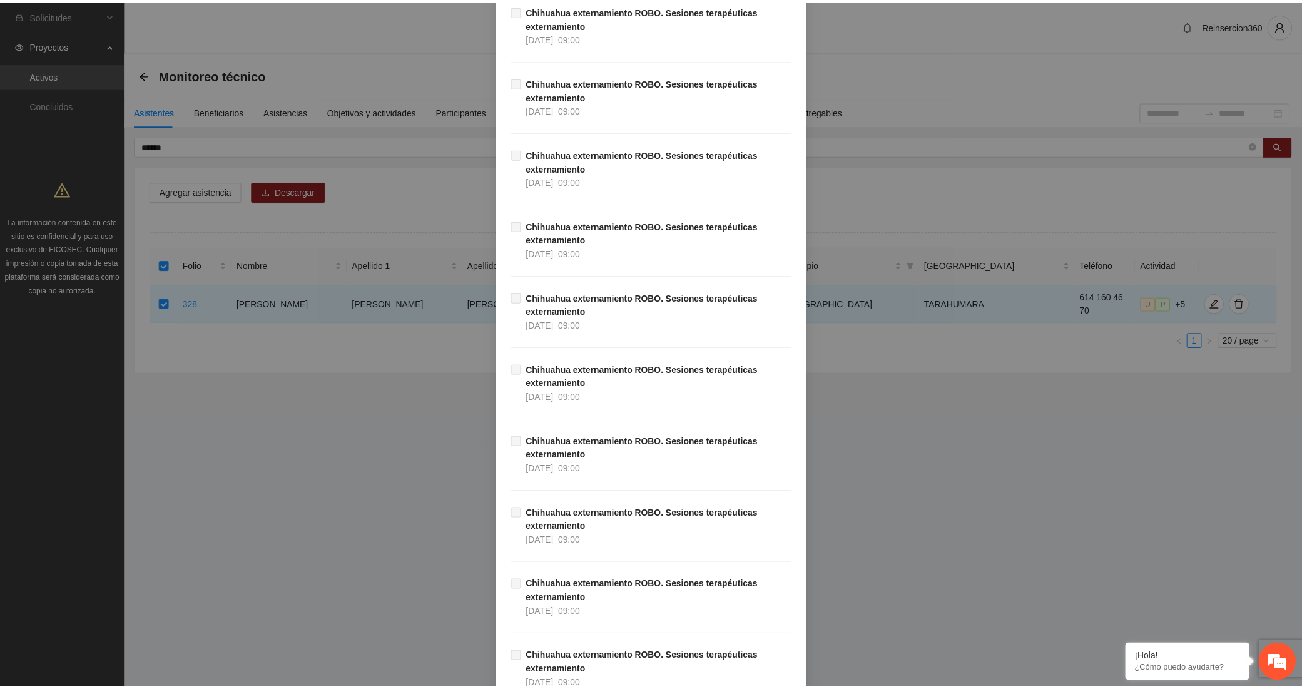
scroll to position [4344, 0]
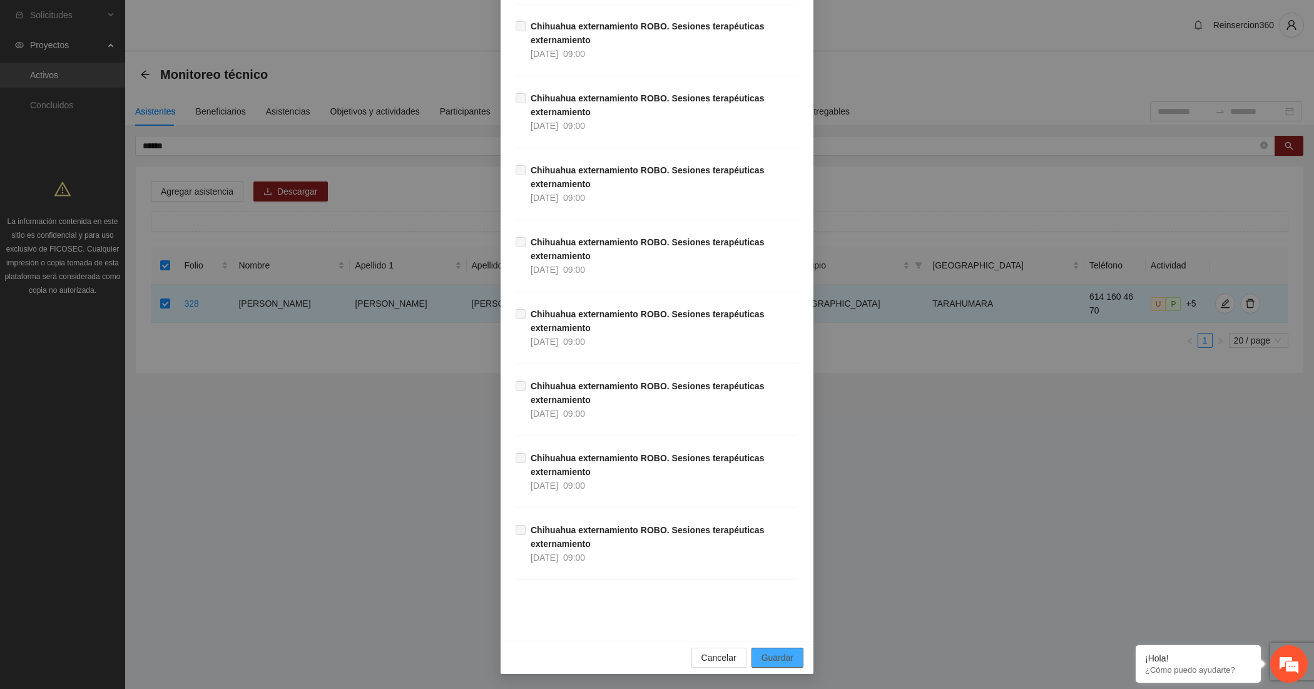
click at [778, 658] on span "Guardar" at bounding box center [777, 658] width 32 height 14
